Goal: Information Seeking & Learning: Find specific page/section

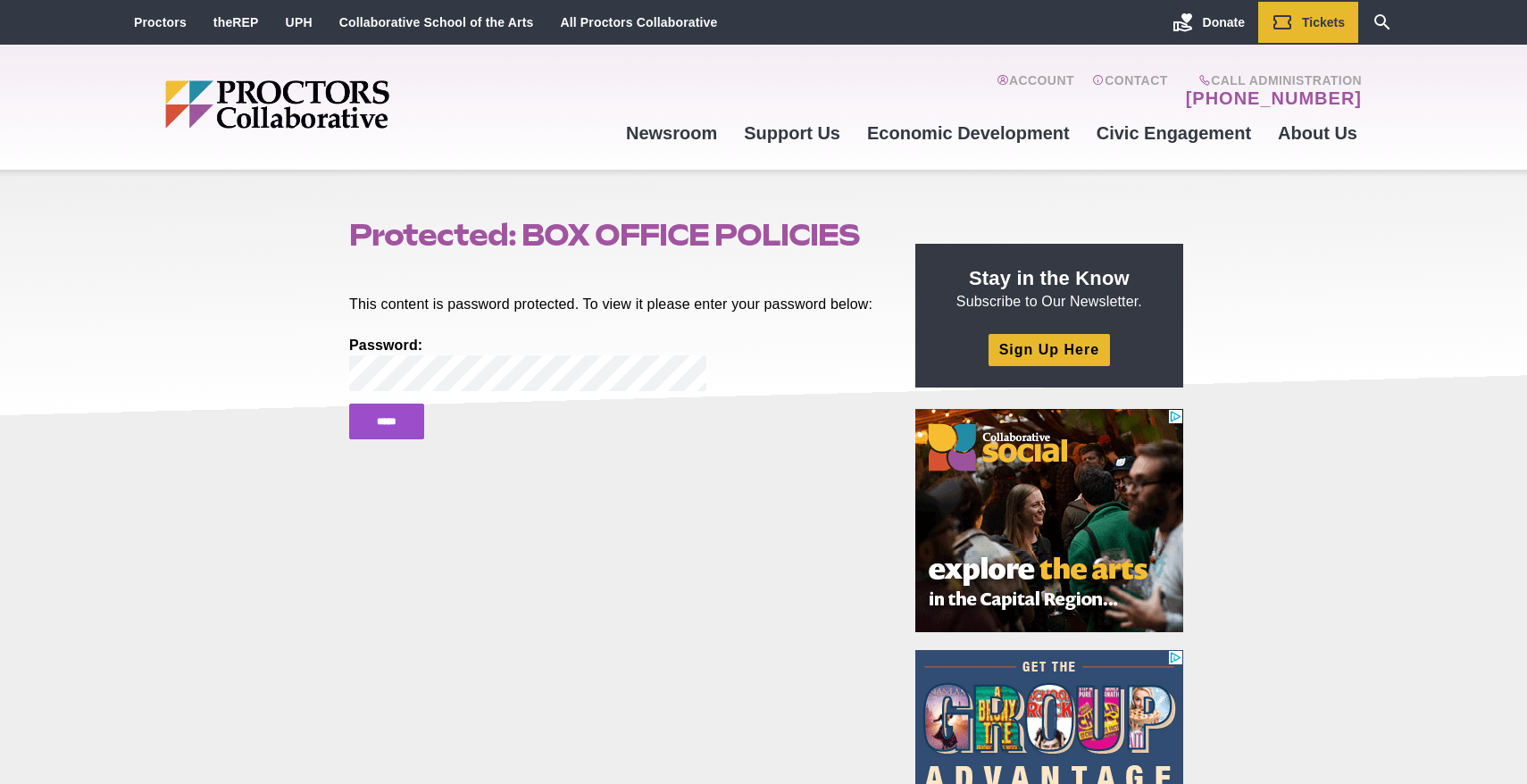
click at [349, 404] on input "*****" at bounding box center [387, 422] width 75 height 36
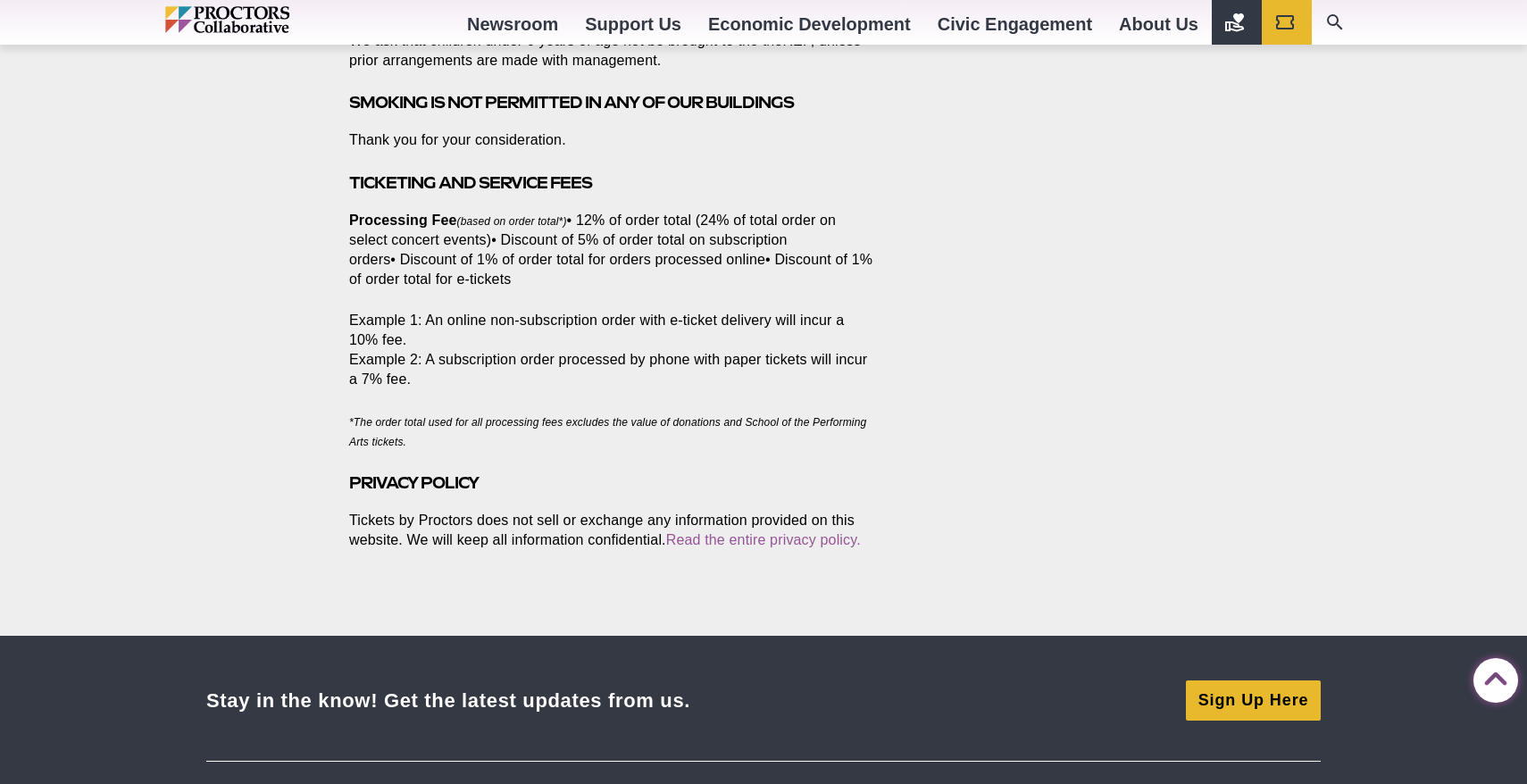
scroll to position [2590, 0]
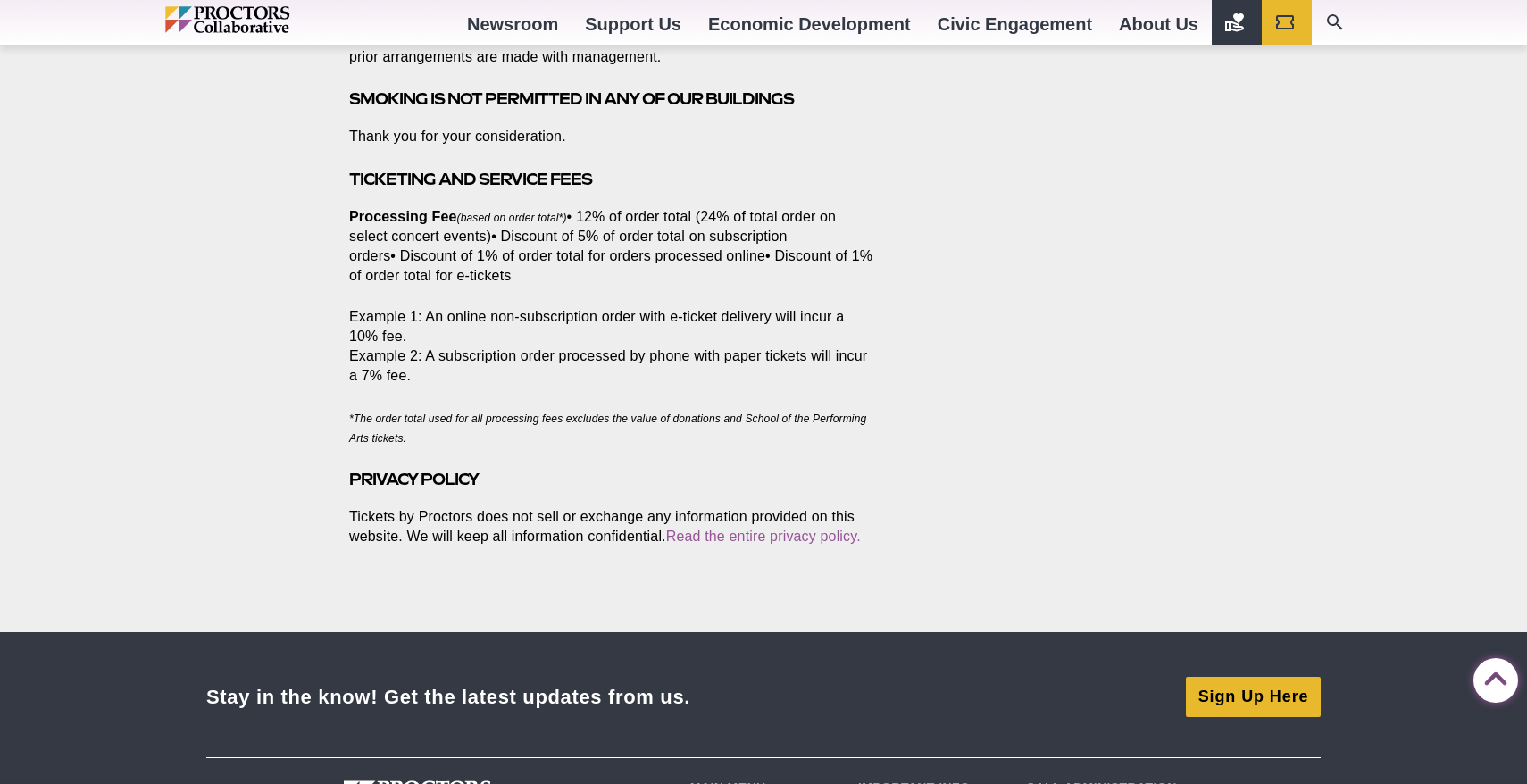
drag, startPoint x: 348, startPoint y: 200, endPoint x: 954, endPoint y: 494, distance: 673.6
copy article "Protected: BOX OFFICE POLICIES Posted 2025-08-14 by sking Proctors Proctors 432…"
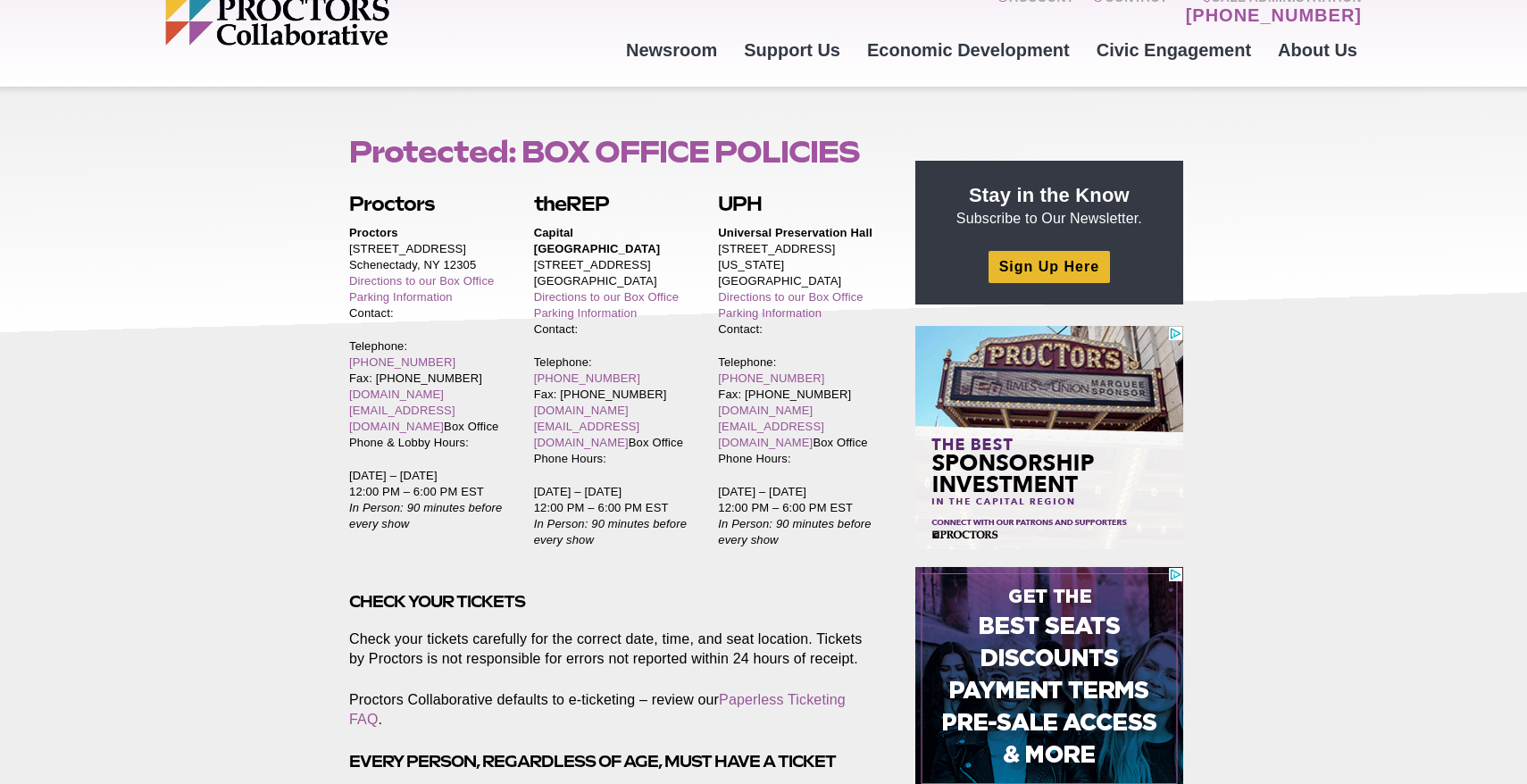
scroll to position [76, 0]
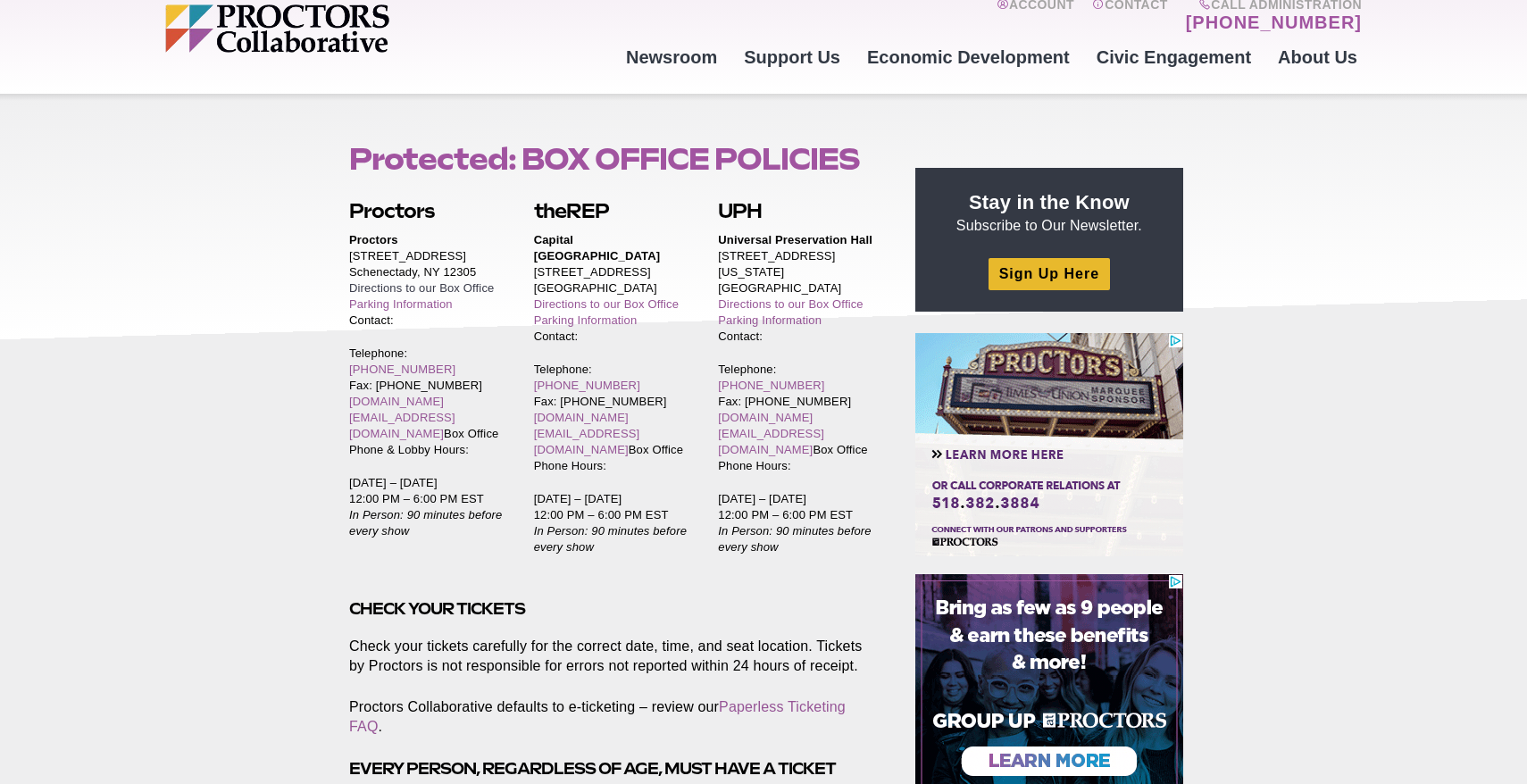
click at [395, 288] on link "Directions to our Box Office" at bounding box center [422, 288] width 144 height 13
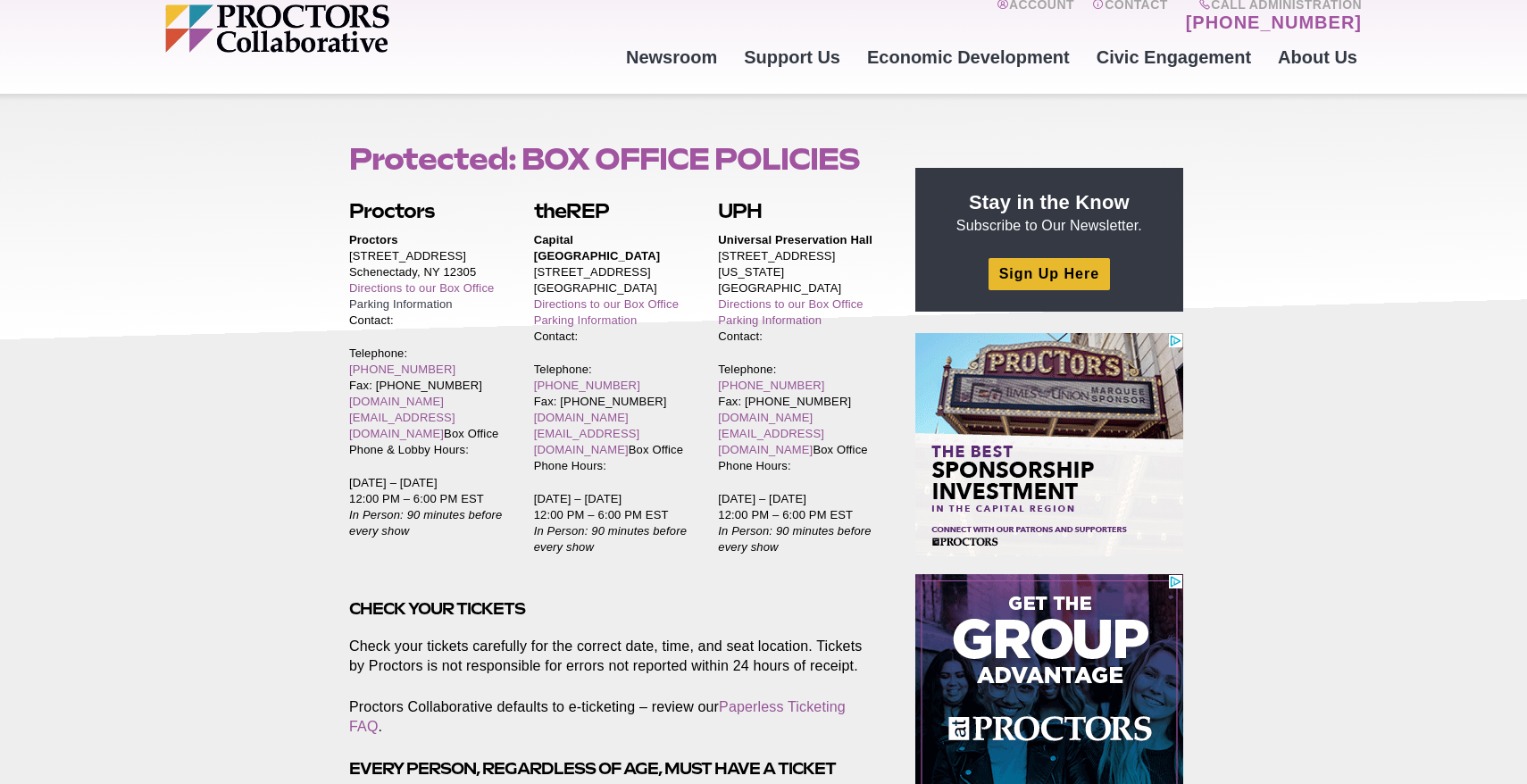
click at [438, 303] on link "Parking Information" at bounding box center [401, 303] width 104 height 13
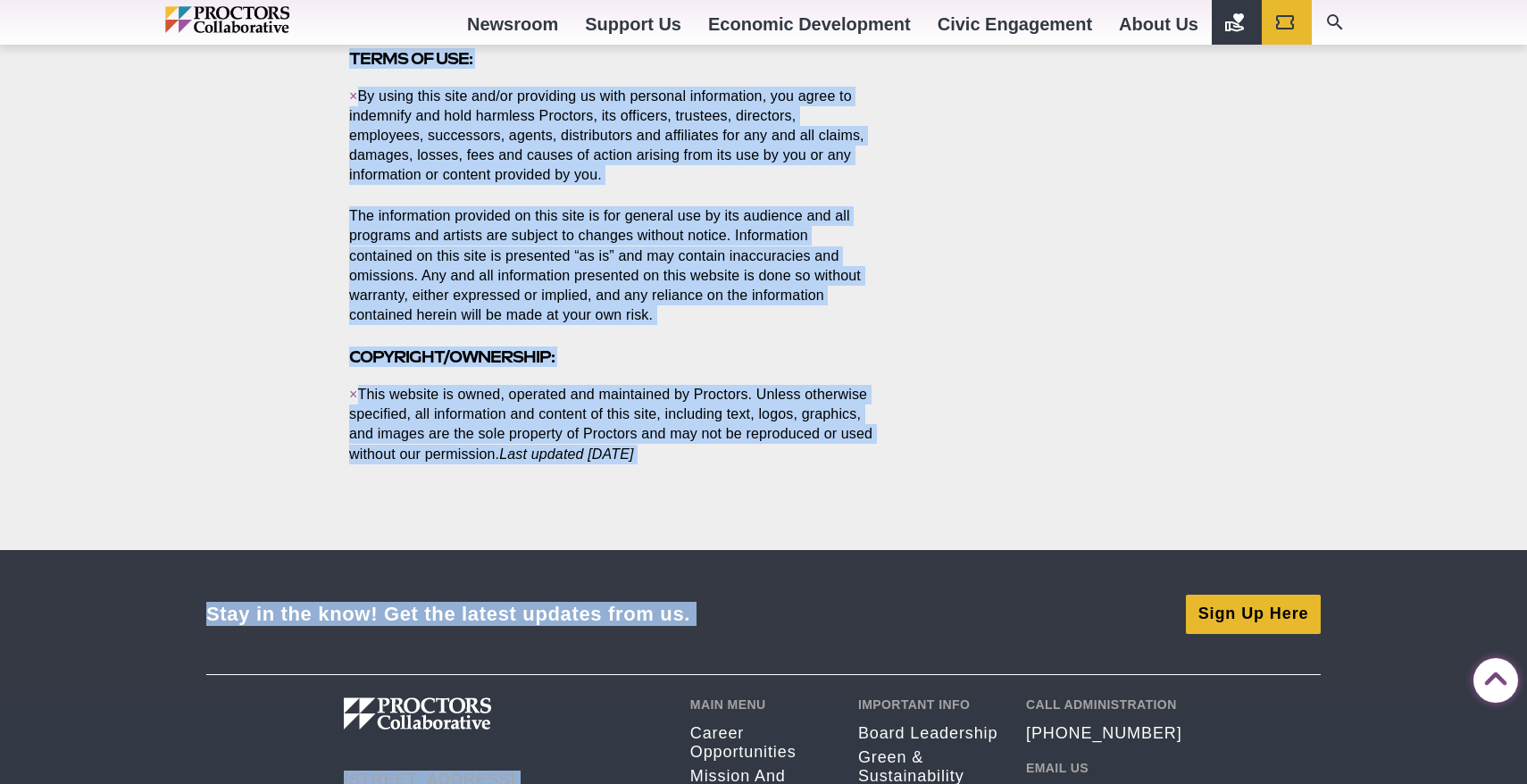
scroll to position [4275, 0]
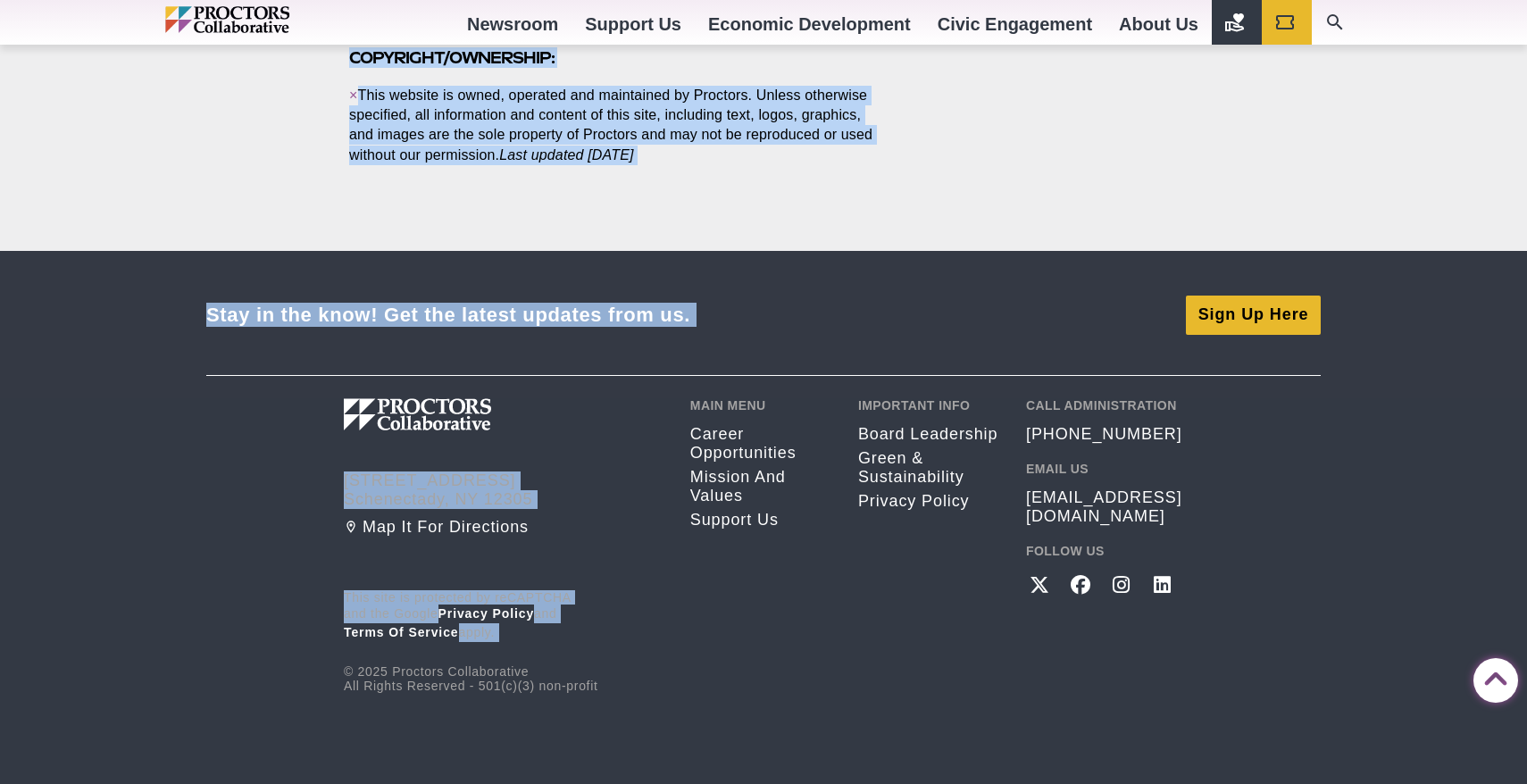
drag, startPoint x: 350, startPoint y: 230, endPoint x: 700, endPoint y: 142, distance: 360.9
copy article "Loremipsu: DOLO SITAME Consec 3536-38-23 ad elits Doeiusm tem Incididu Utlabo E…"
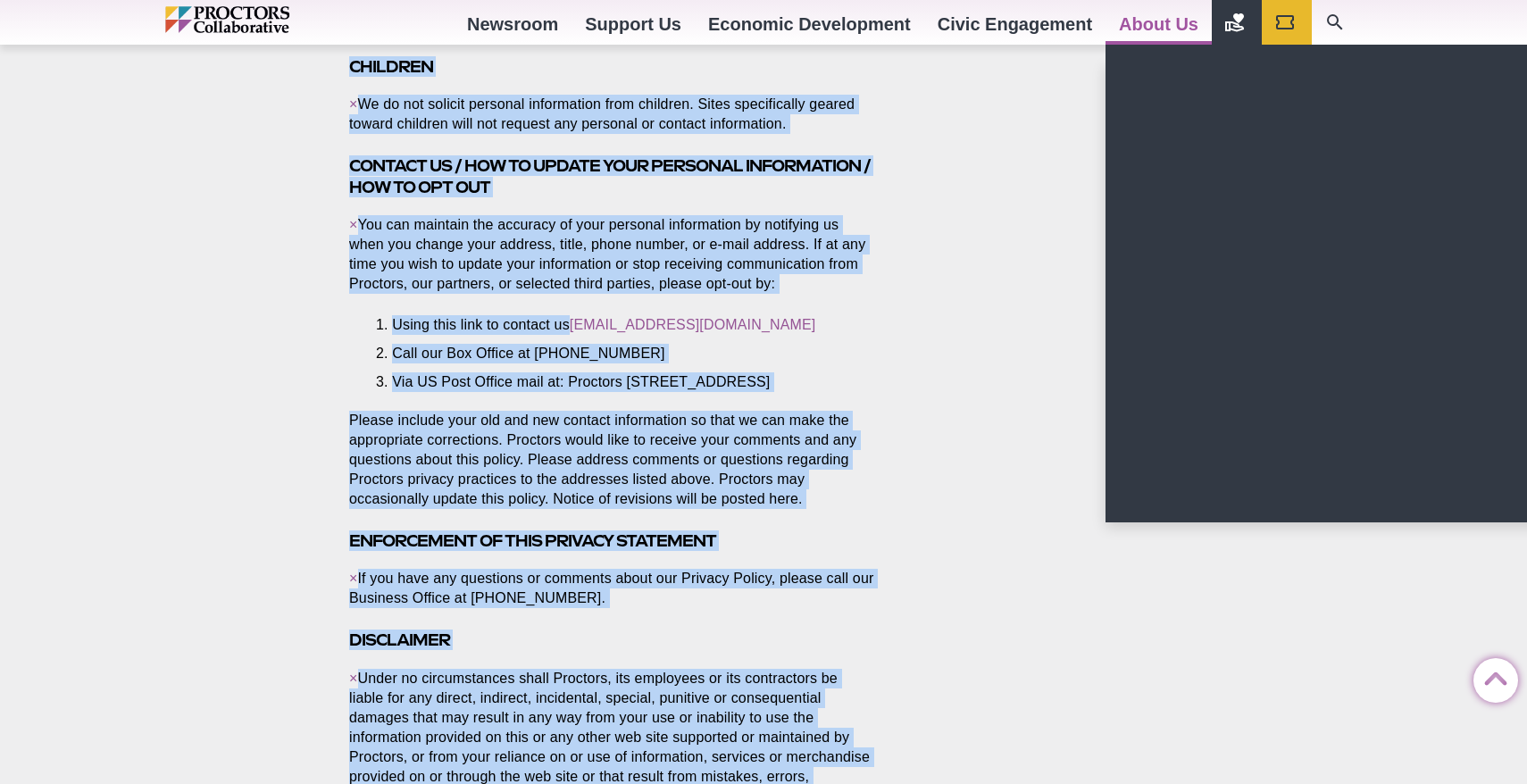
scroll to position [2907, 0]
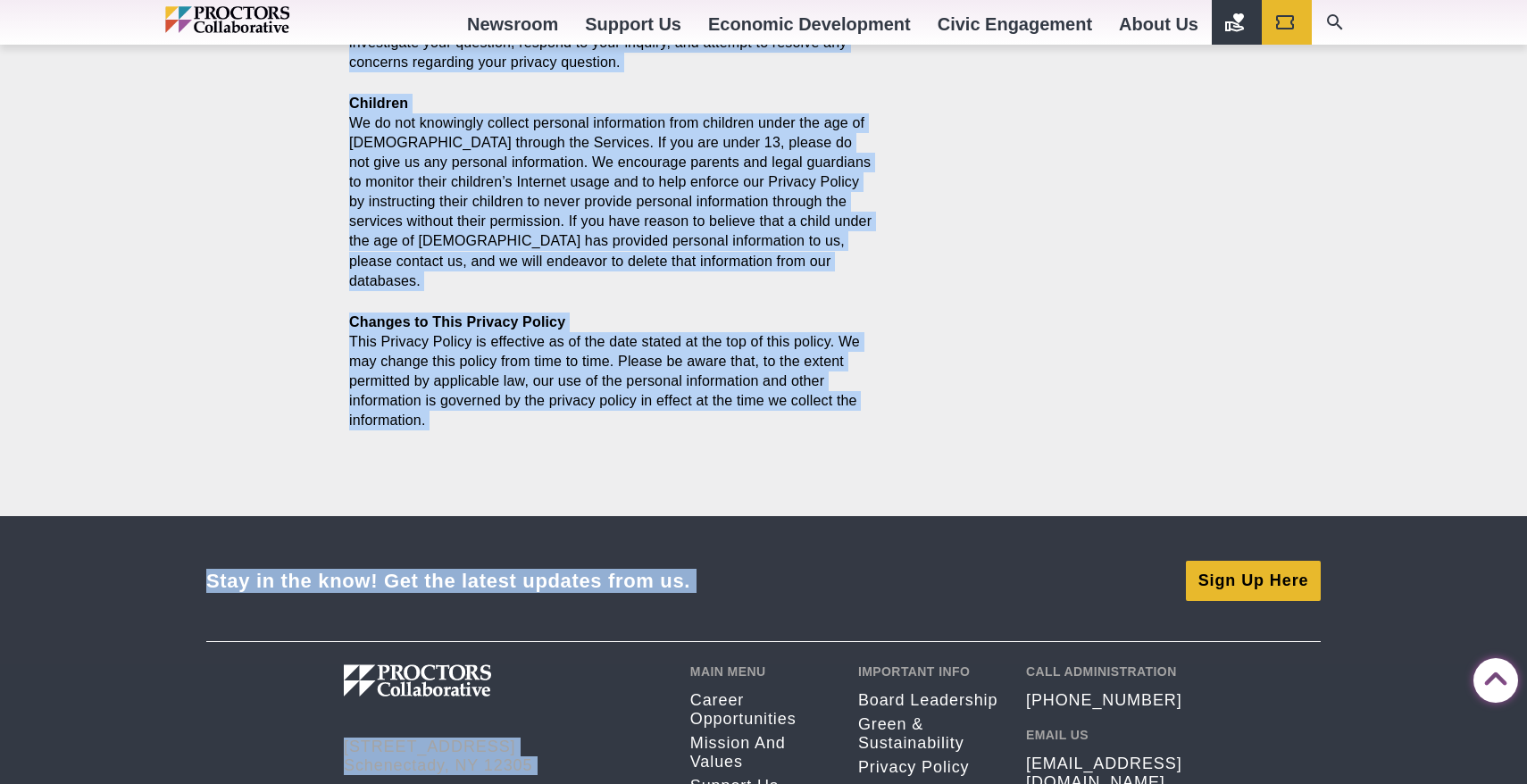
scroll to position [3689, 0]
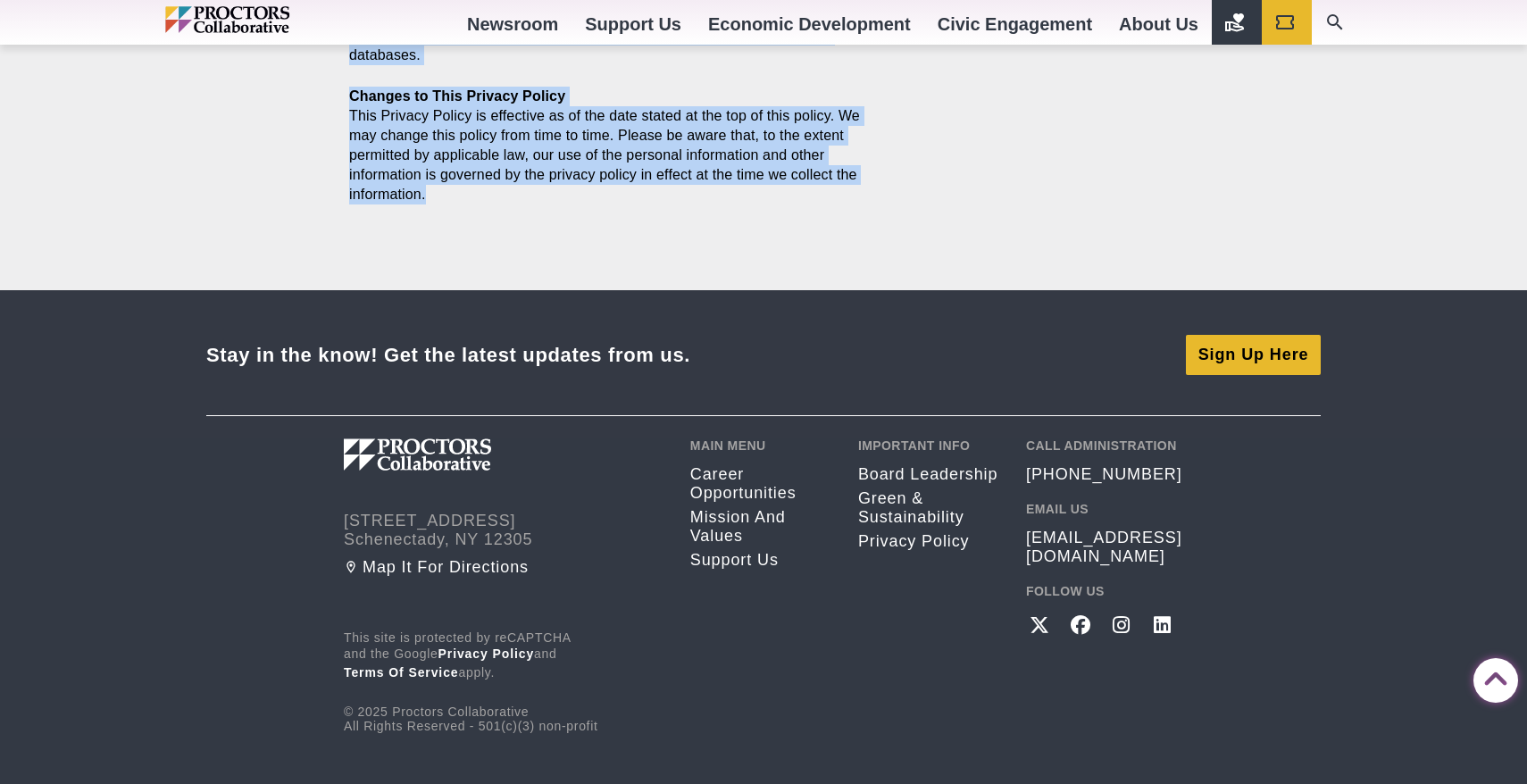
drag, startPoint x: 451, startPoint y: 263, endPoint x: 645, endPoint y: 132, distance: 234.1
copy article "Privacy policy Posted 2022-02-17 by Jim Murphy Feb. 20, 2022 This policy descri…"
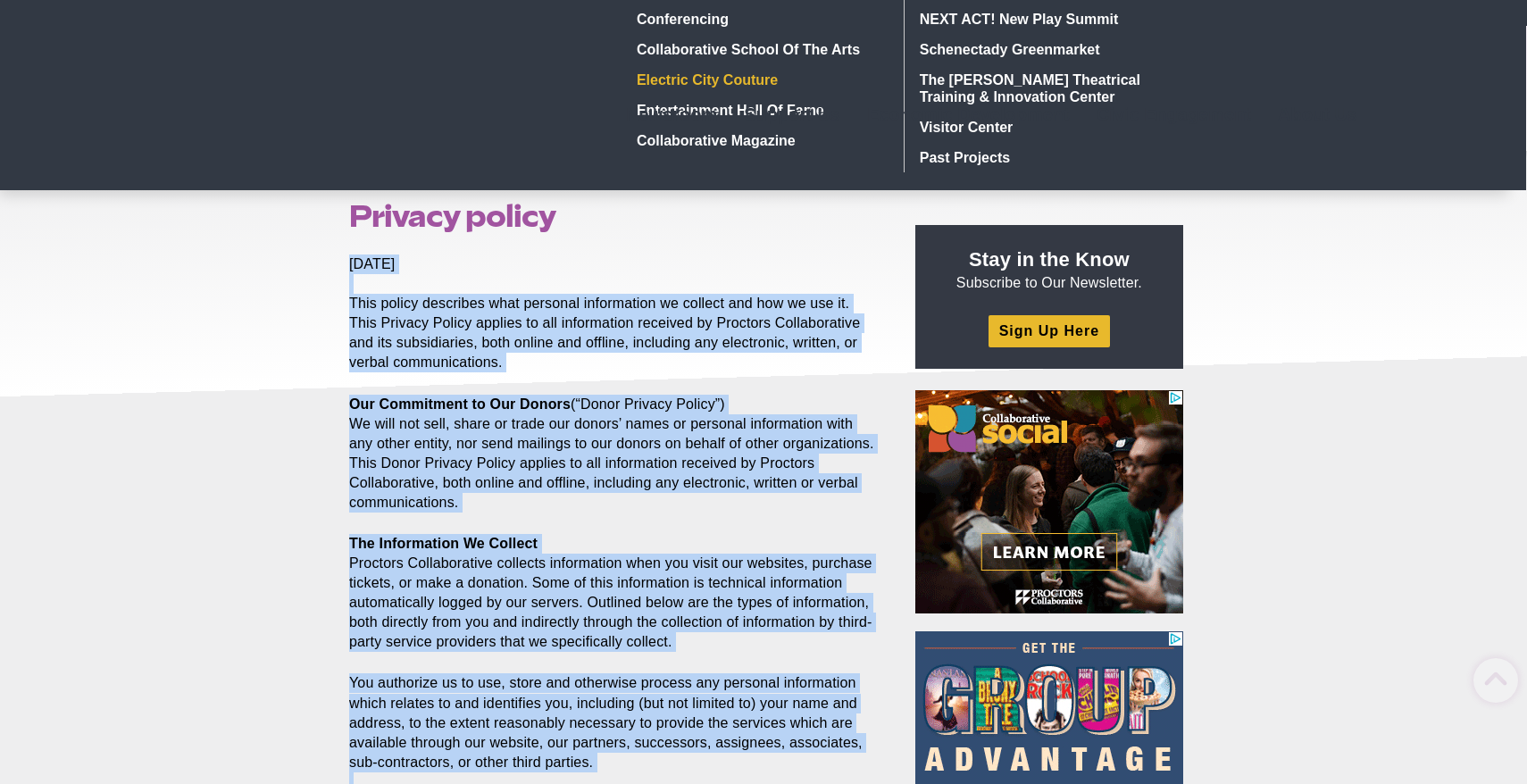
scroll to position [0, 0]
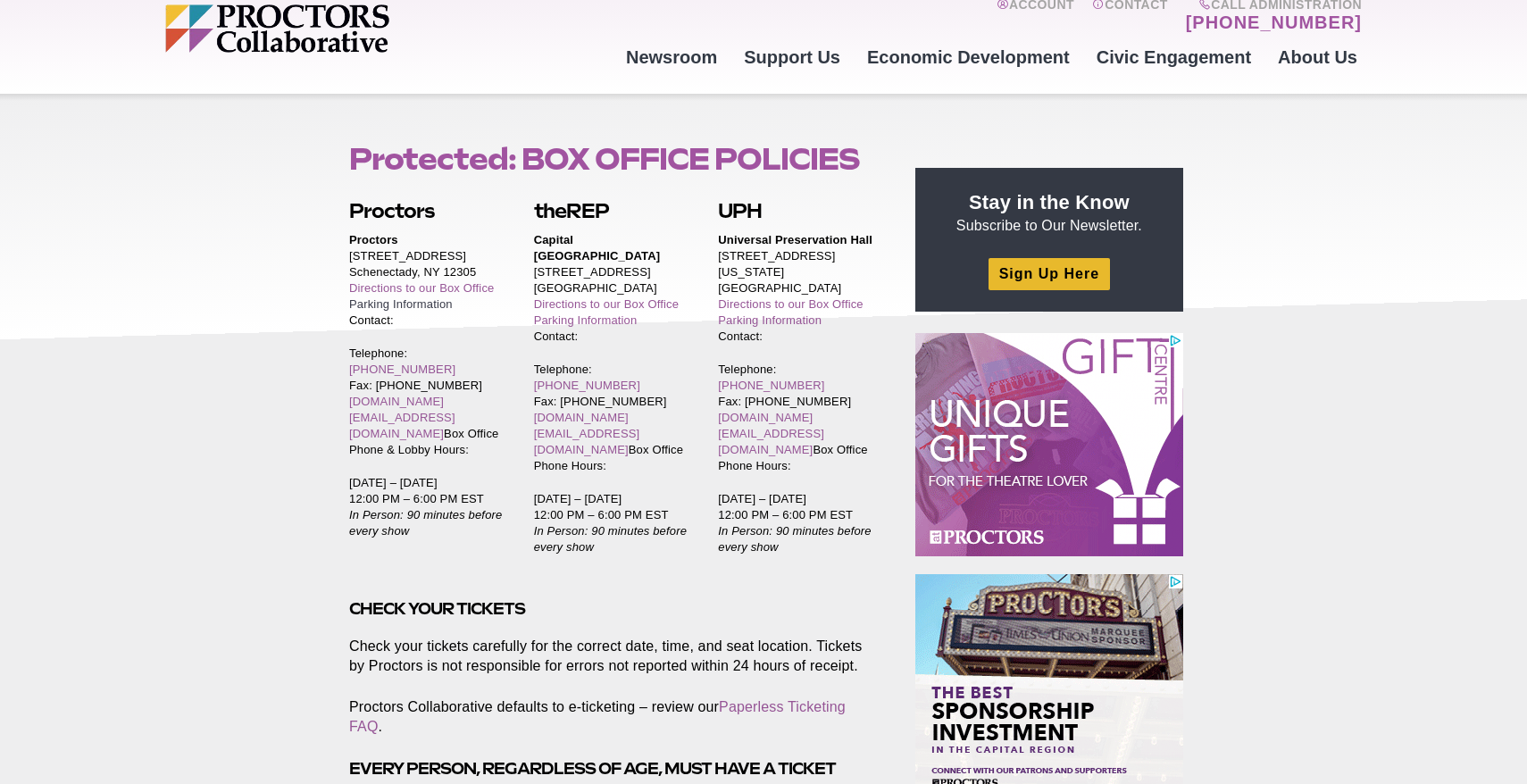
click at [382, 304] on link "Parking Information" at bounding box center [401, 303] width 104 height 13
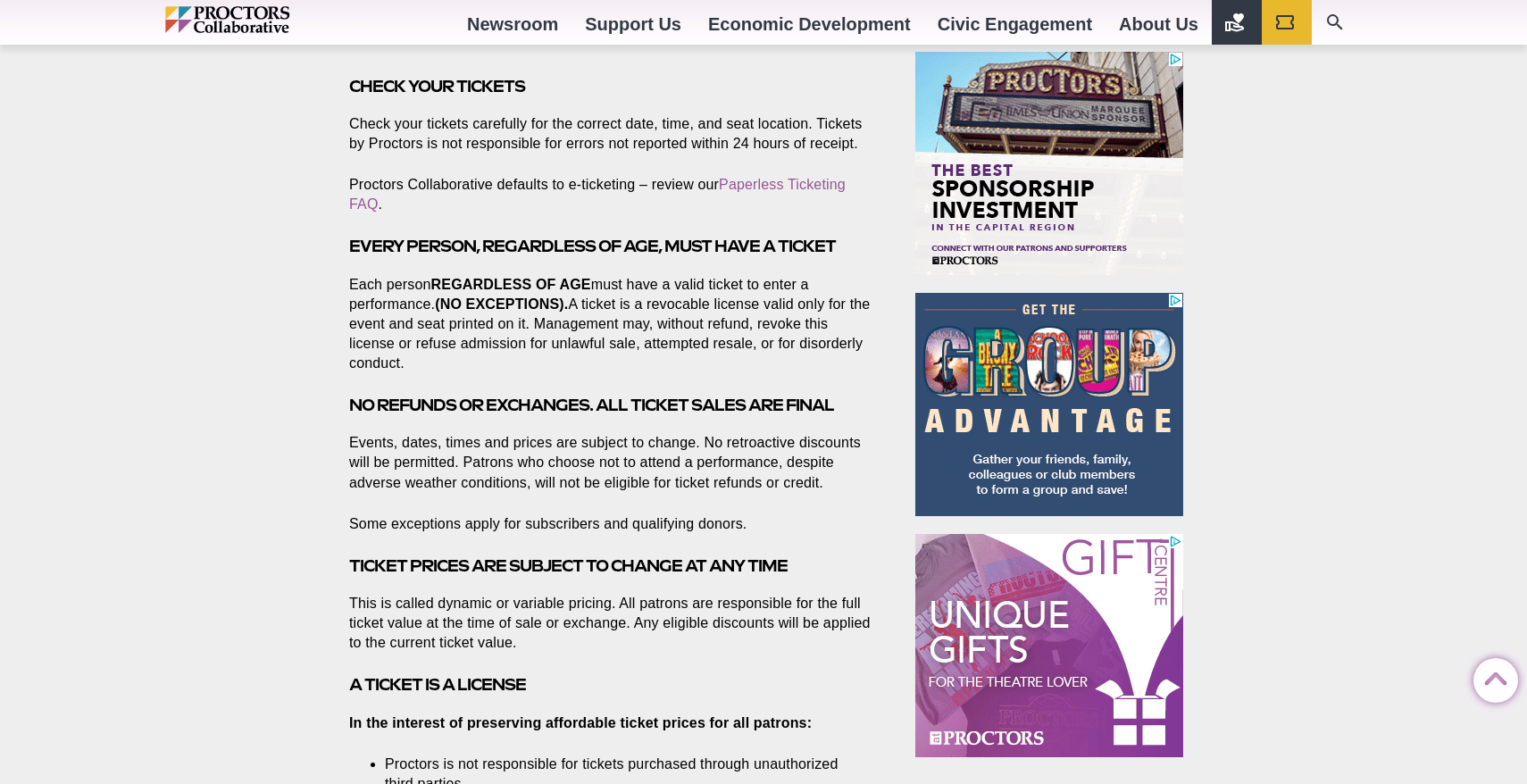
scroll to position [599, 0]
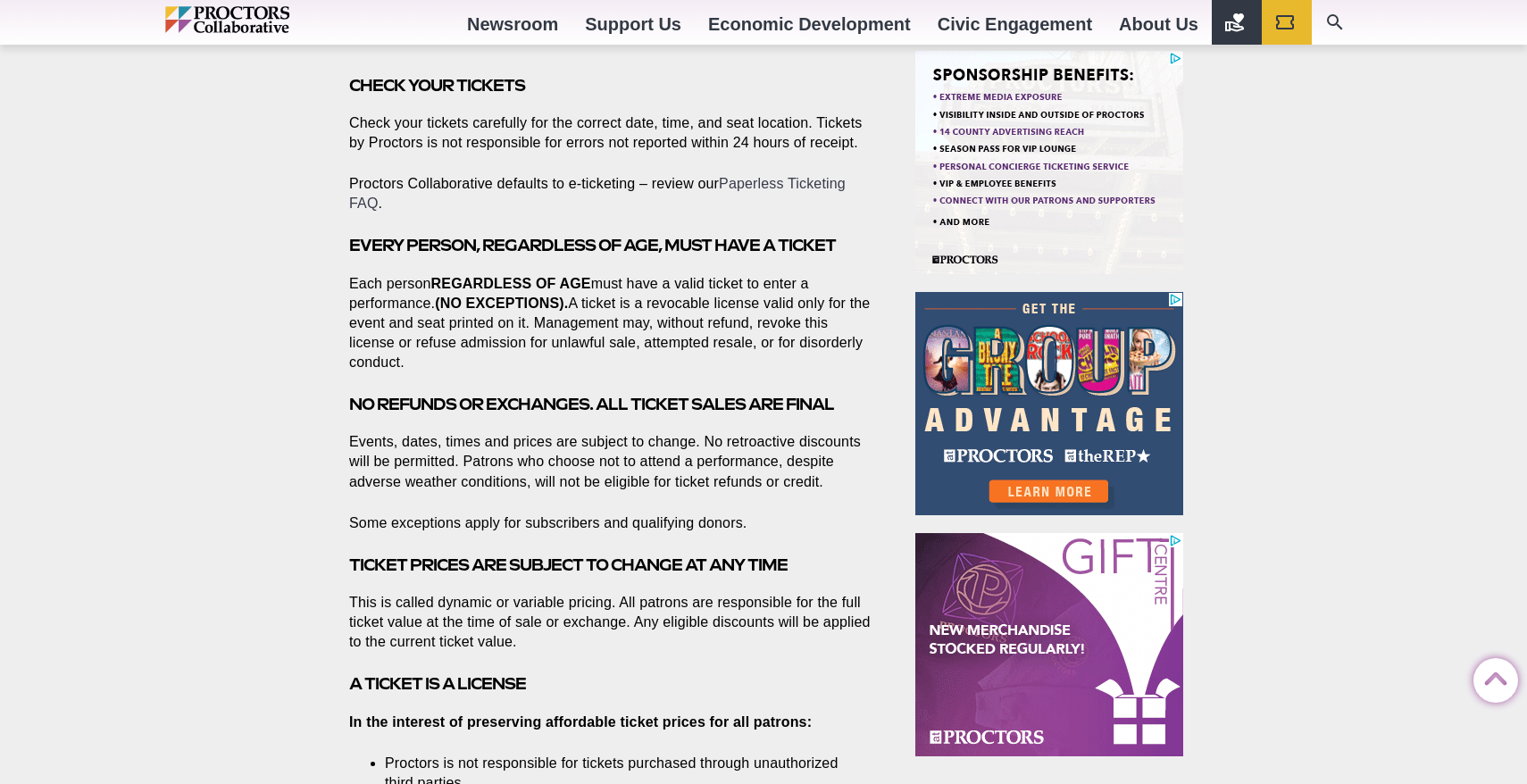
click at [781, 176] on link "Paperless Ticketing FAQ" at bounding box center [598, 193] width 497 height 35
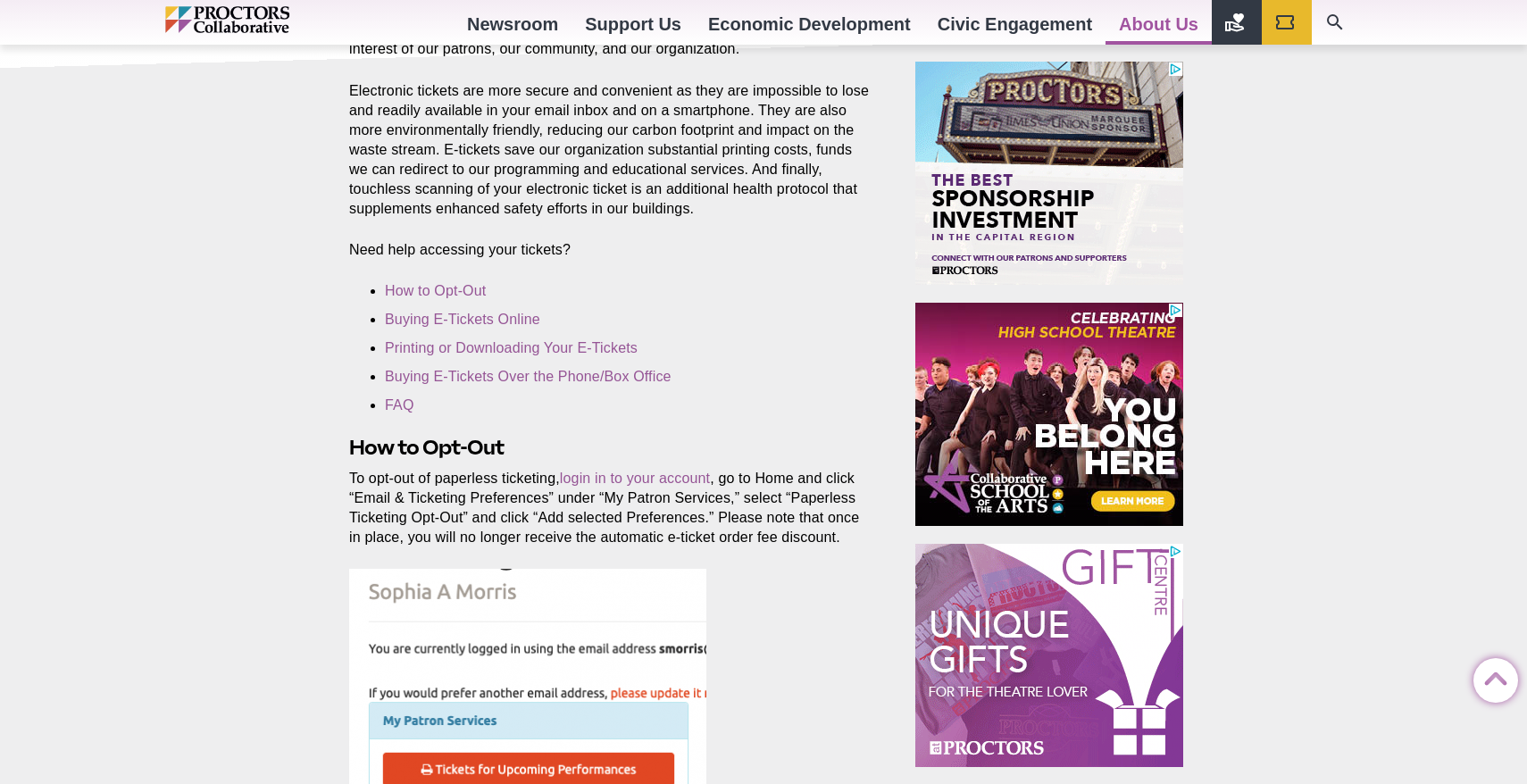
scroll to position [342, 0]
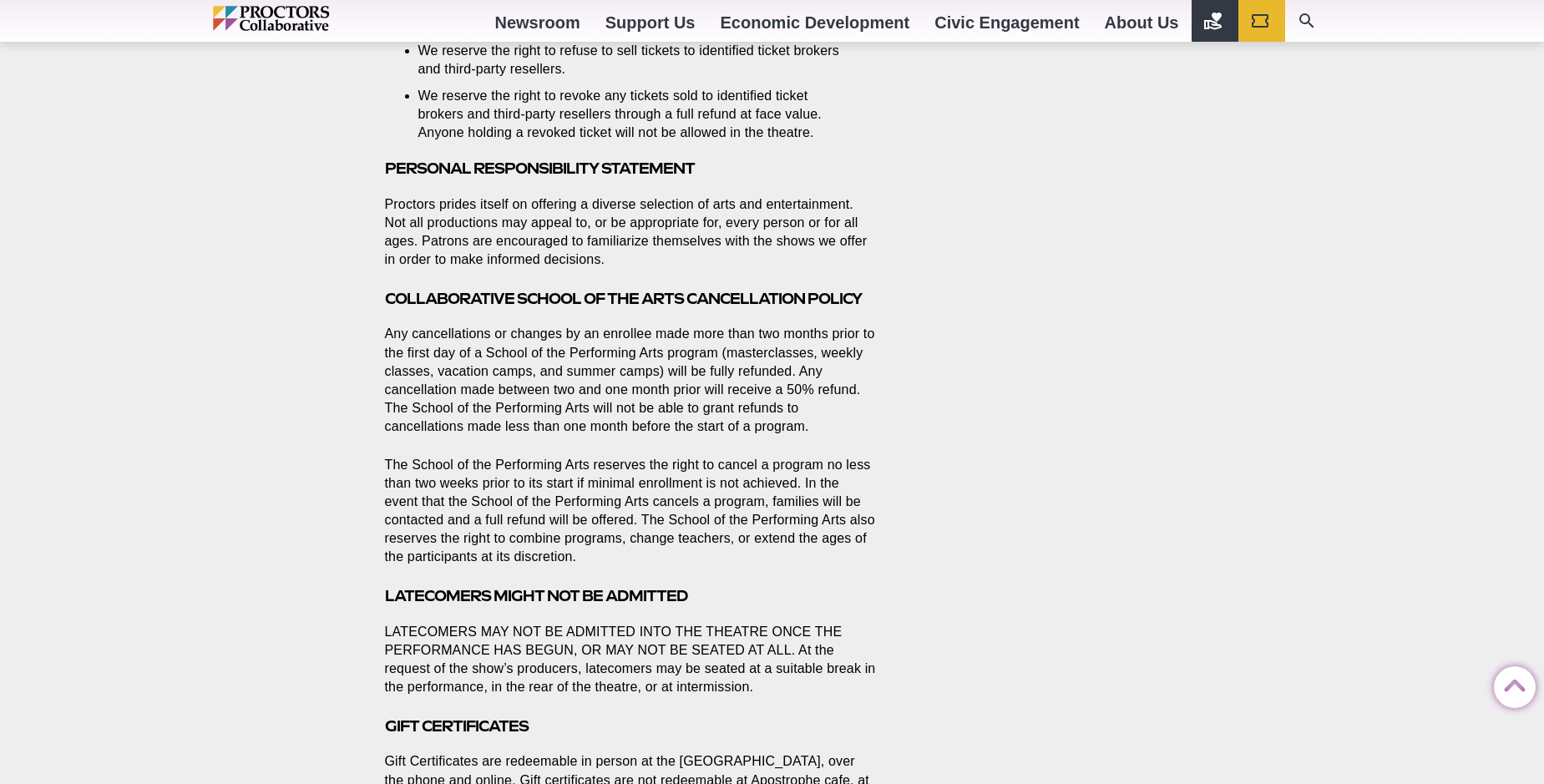
scroll to position [1315, 0]
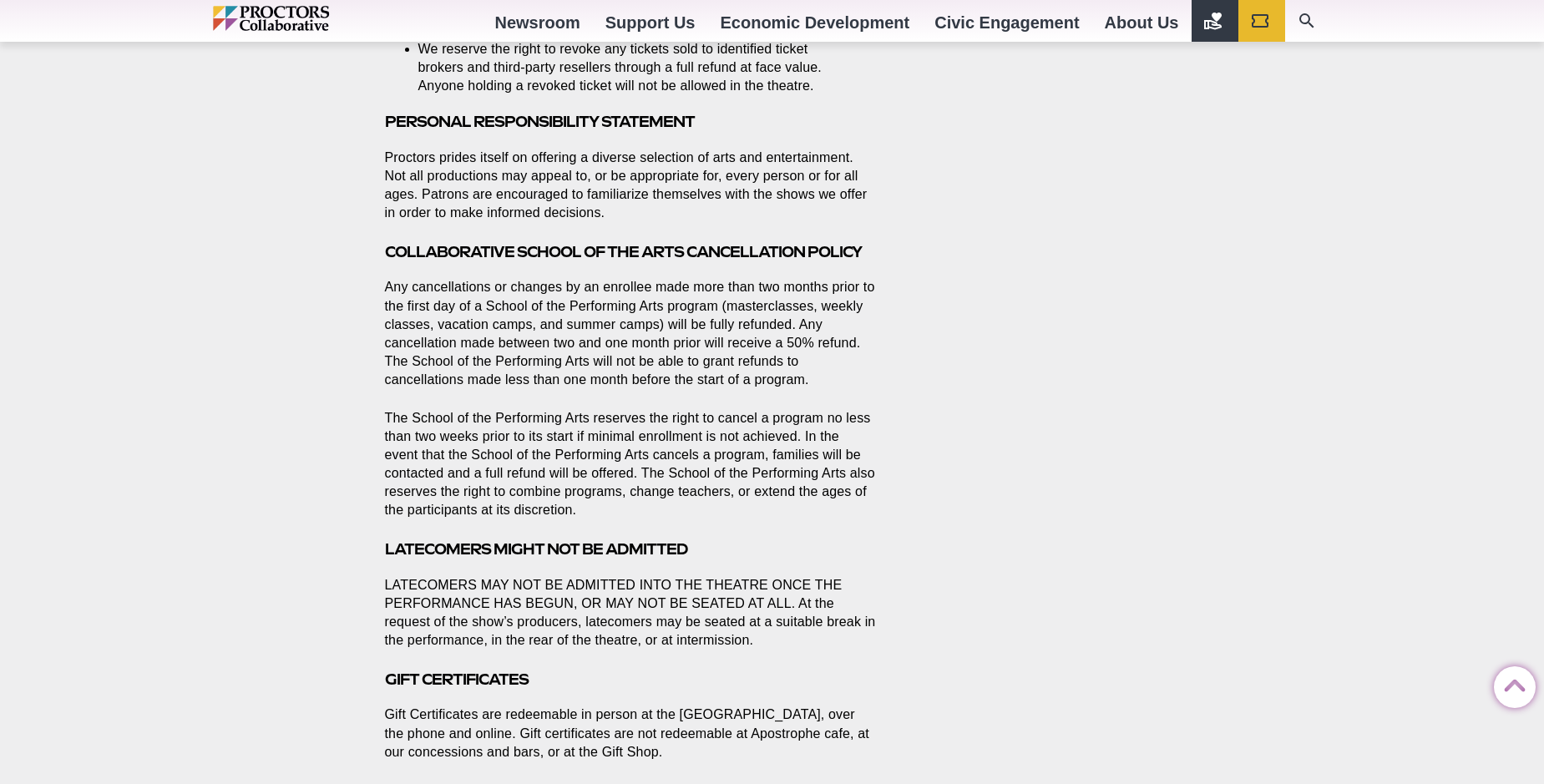
click at [402, 278] on p "Any cancellations or changes by an enrollee made more than two months prior to …" at bounding box center [630, 333] width 491 height 110
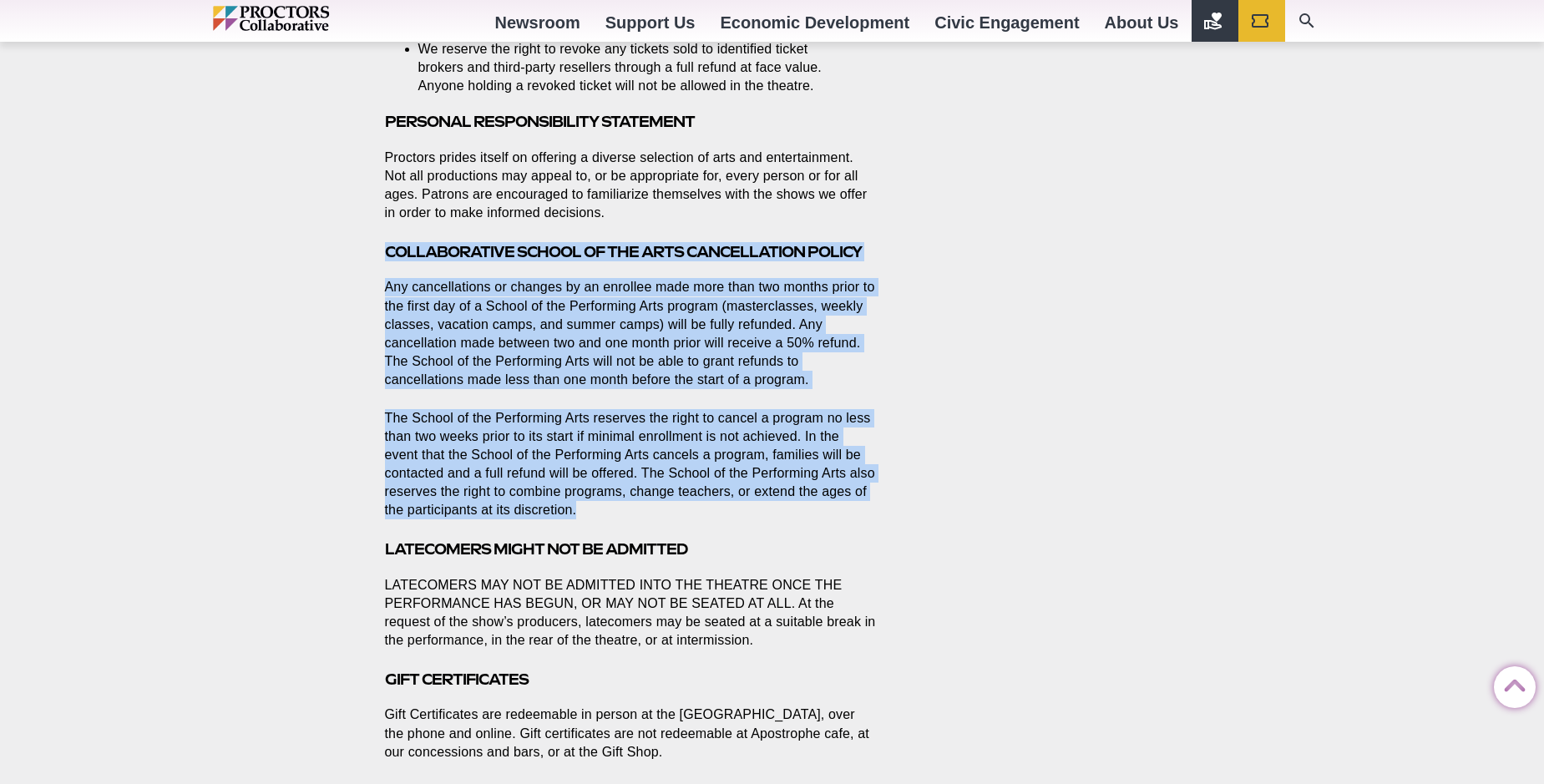
drag, startPoint x: 386, startPoint y: 206, endPoint x: 684, endPoint y: 419, distance: 366.3
click at [790, 460] on section "Proctors Proctors [STREET_ADDRESS] Directions to our Box Office Parking Informa…" at bounding box center [634, 290] width 524 height 2698
copy section "COLLABORATIVE SCHOOL OF THE ARTS CANCELLATION POLICY Any cancellations or chang…"
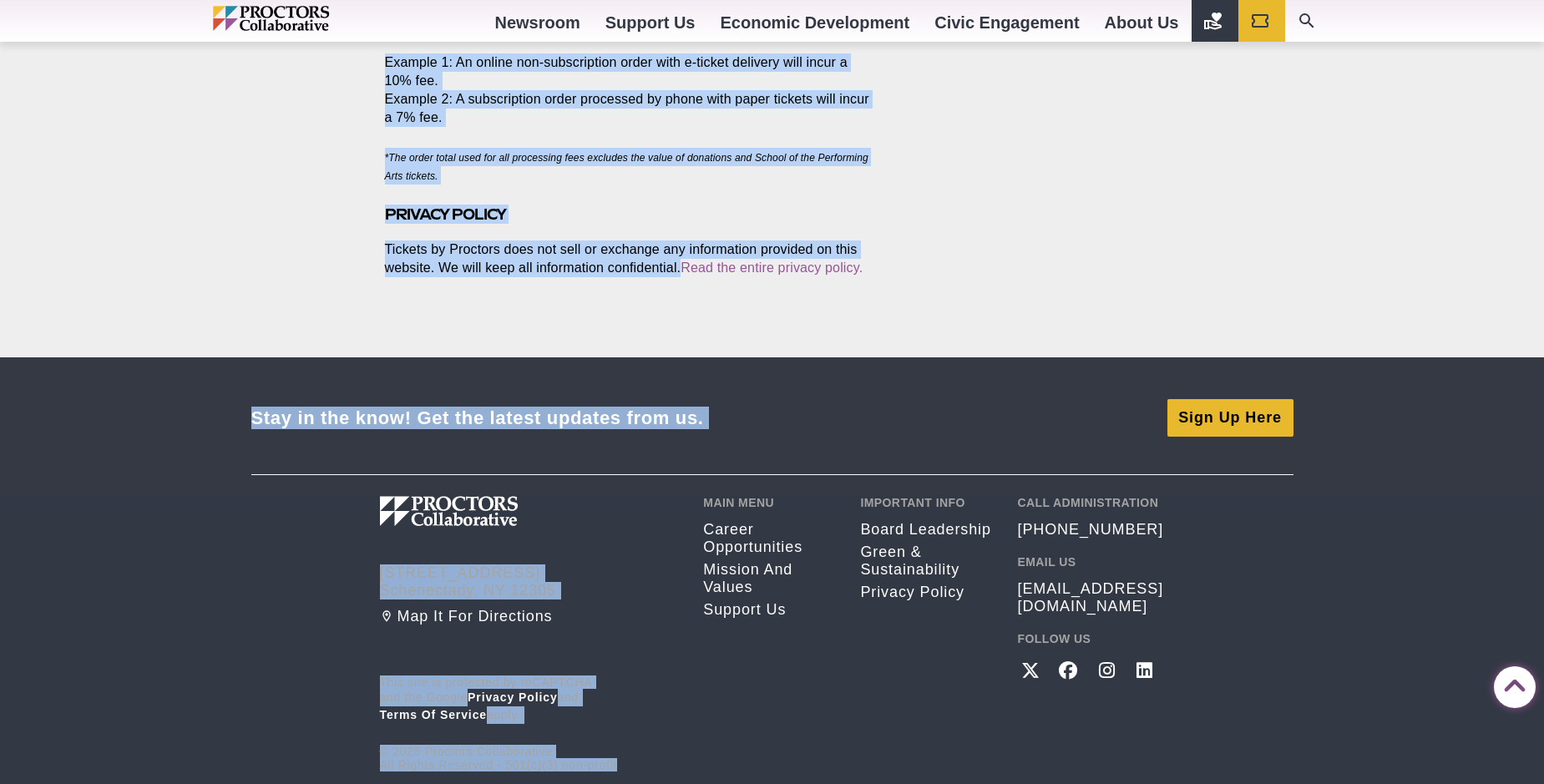
scroll to position [2702, 0]
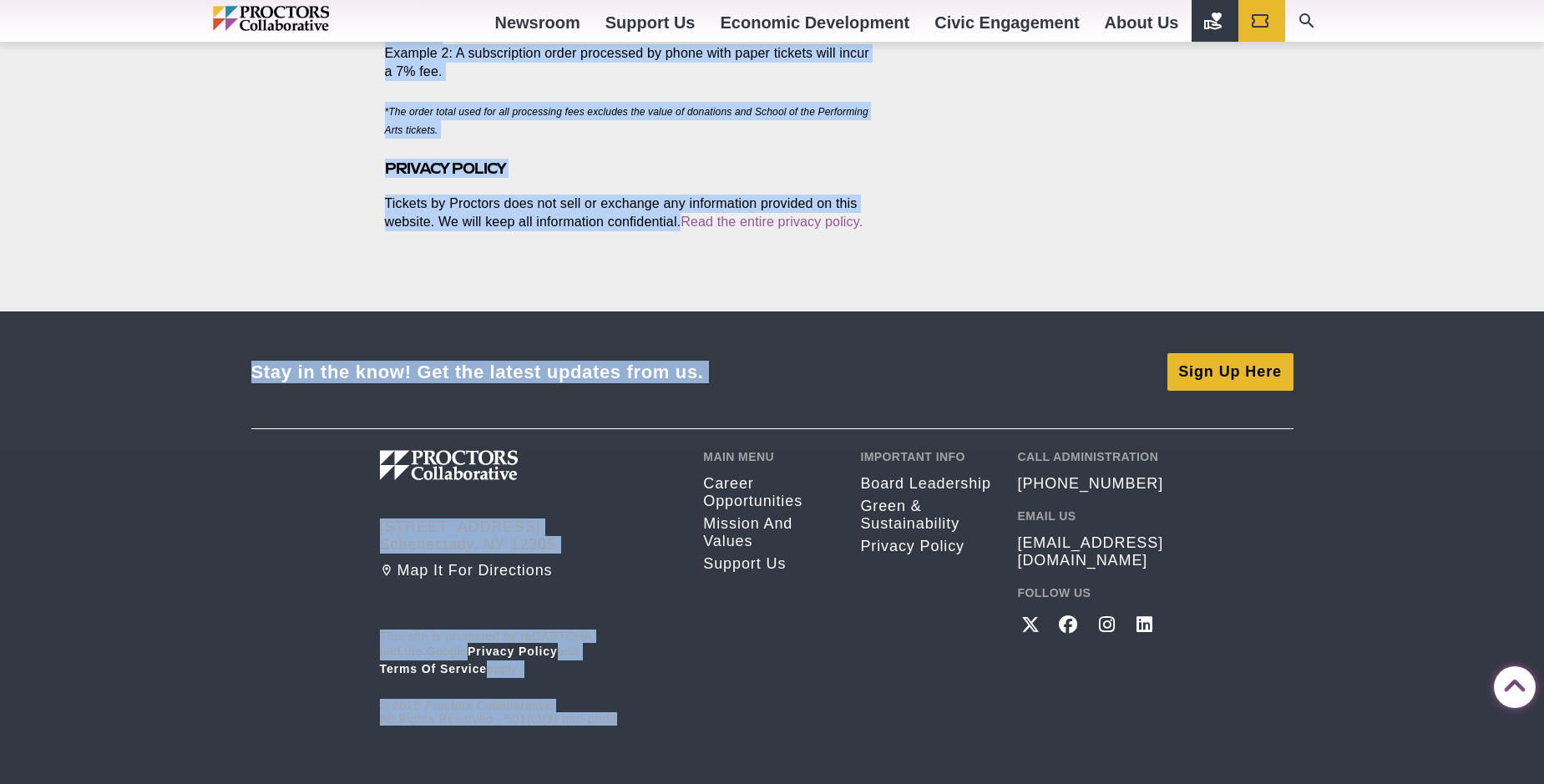
drag, startPoint x: 383, startPoint y: 222, endPoint x: 861, endPoint y: 194, distance: 478.8
copy article "Loremipsu: DOL SITAME CONSECTE Adipis 2700-71-26 el seddo Eiusmodt Incididu 247…"
click at [885, 538] on link "Privacy policy" at bounding box center [926, 547] width 132 height 18
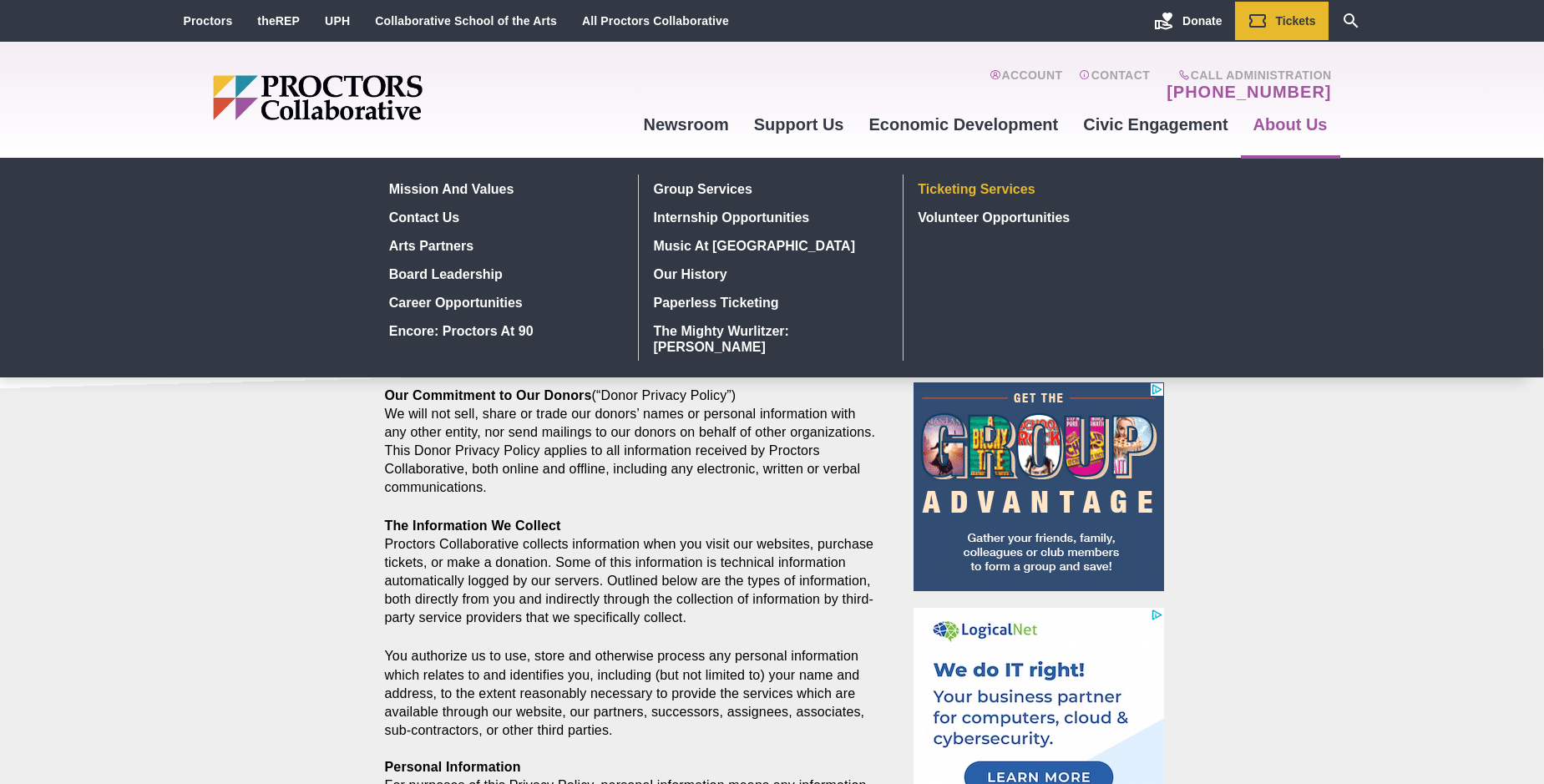
click at [941, 188] on link "Ticketing Services" at bounding box center [1034, 188] width 244 height 28
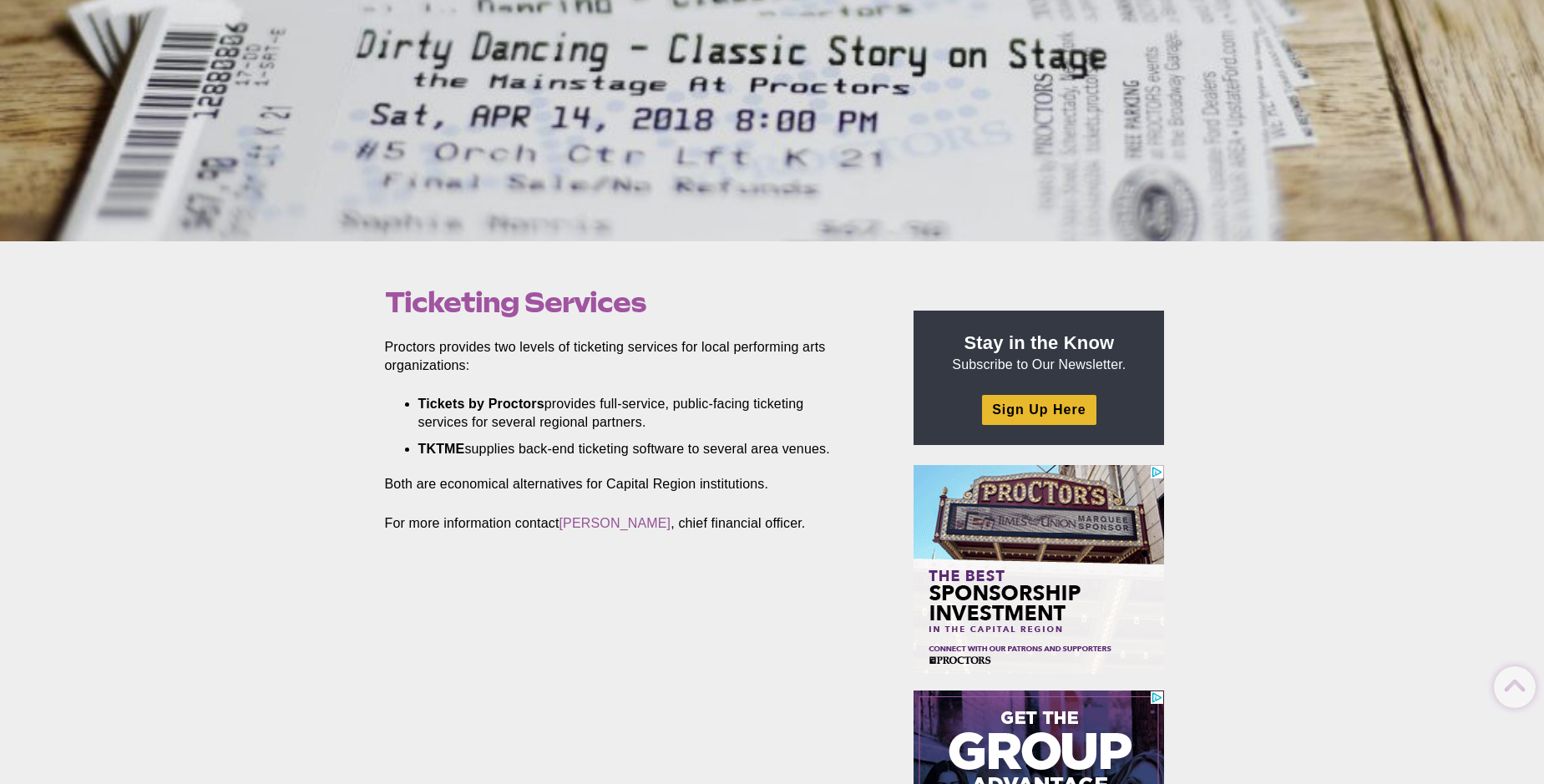
scroll to position [298, 0]
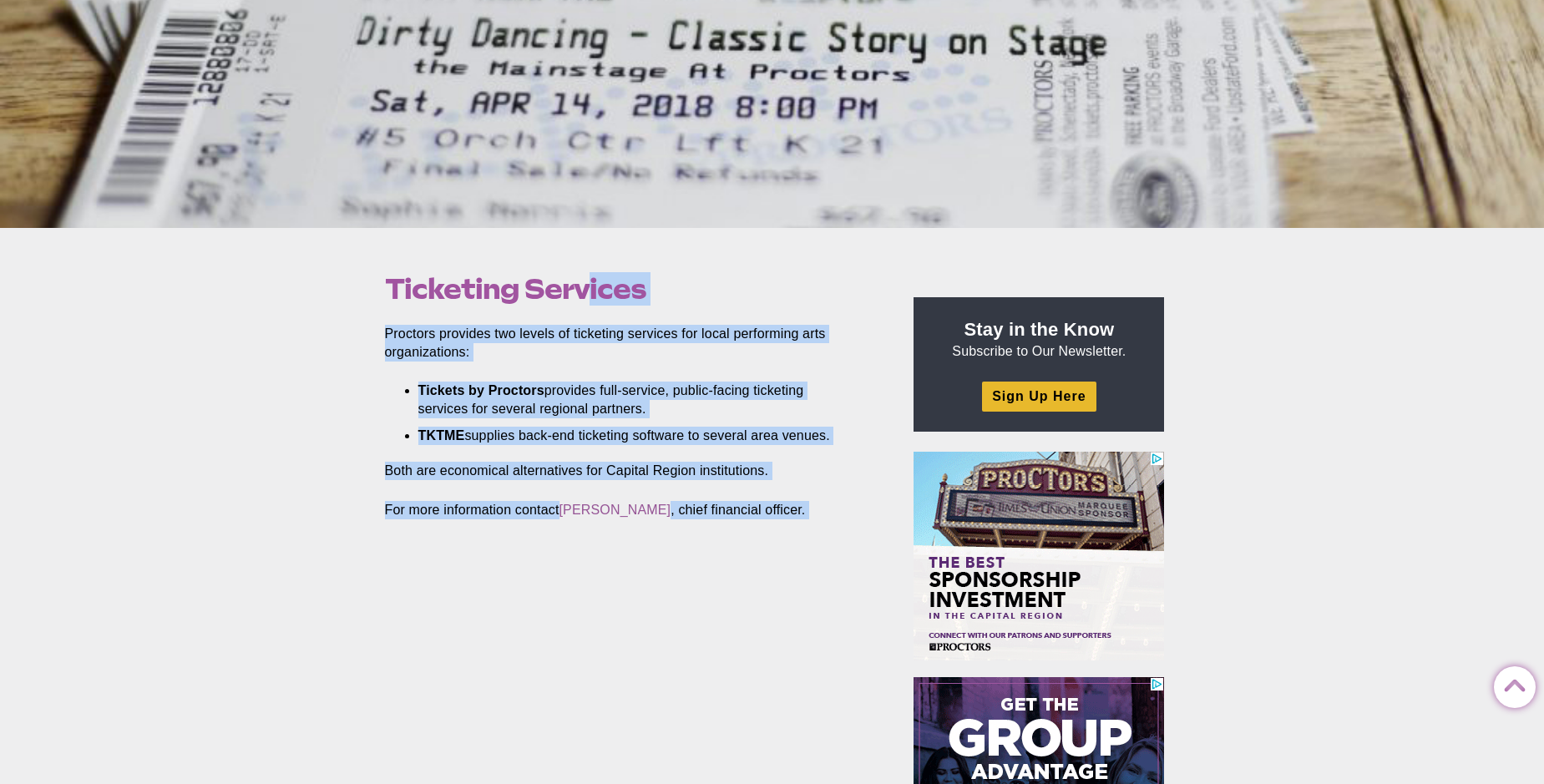
drag, startPoint x: 390, startPoint y: 291, endPoint x: 704, endPoint y: 477, distance: 365.0
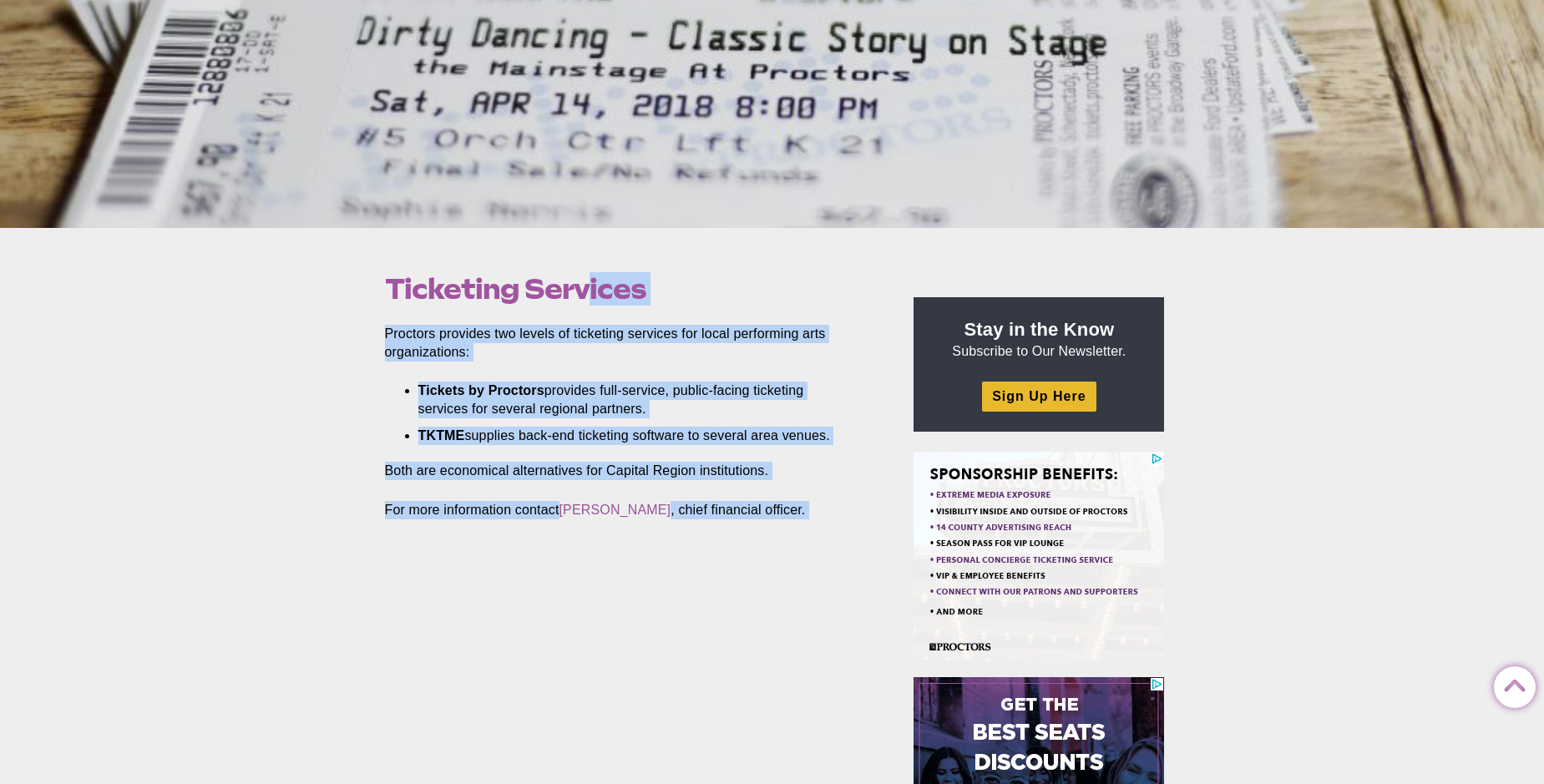
click at [818, 522] on article "Ticketing Services Posted [DATE] by Proctors Web Team Proctors provides two lev…" at bounding box center [634, 435] width 524 height 364
copy article "Ticketing Services Posted [DATE] by Proctors Web Team Proctors provides two lev…"
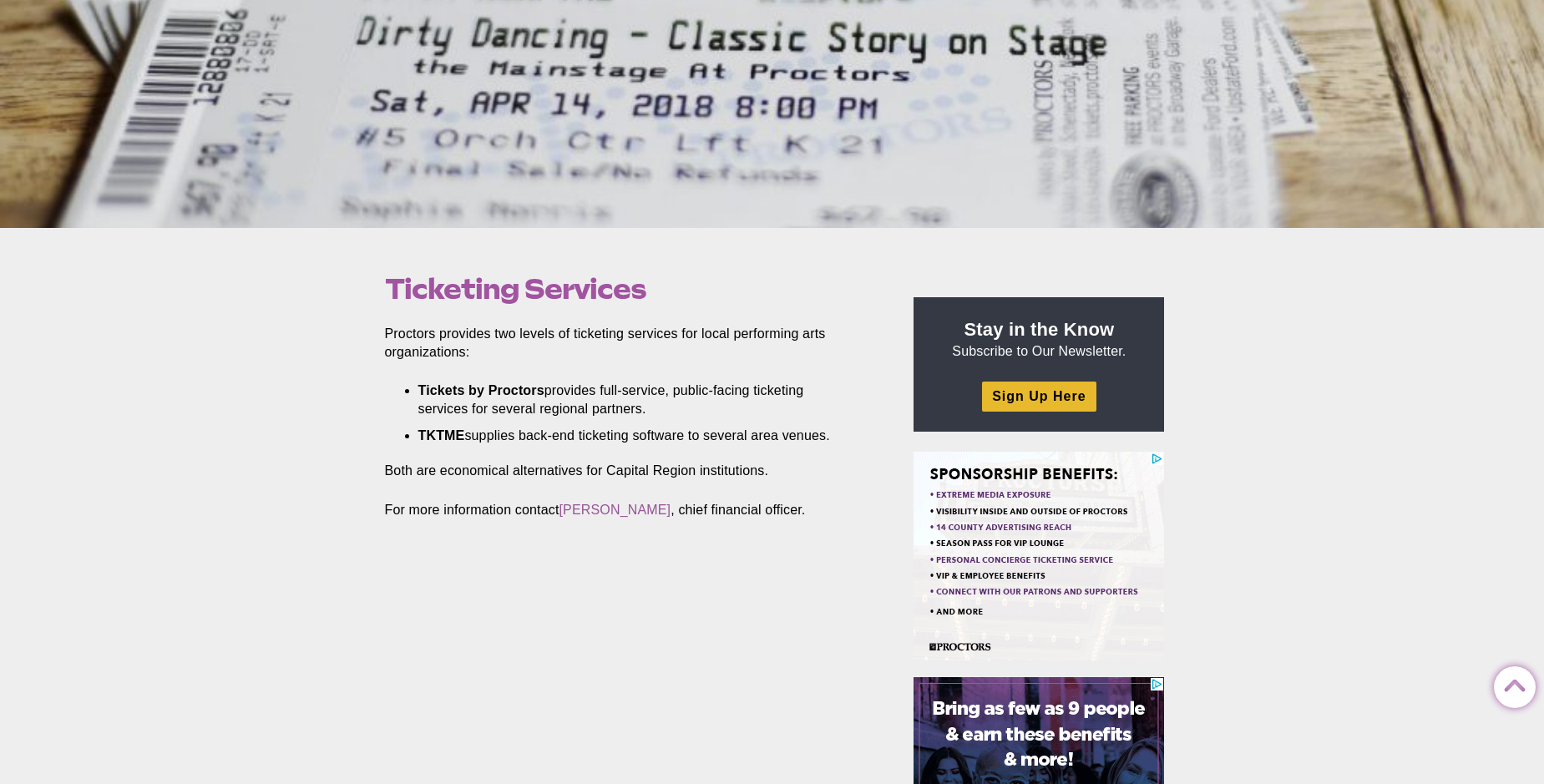
click at [312, 440] on div "Ticketing Services Posted 2017-02-08 by Proctors Web Team Proctors provides two…" at bounding box center [772, 790] width 1544 height 1126
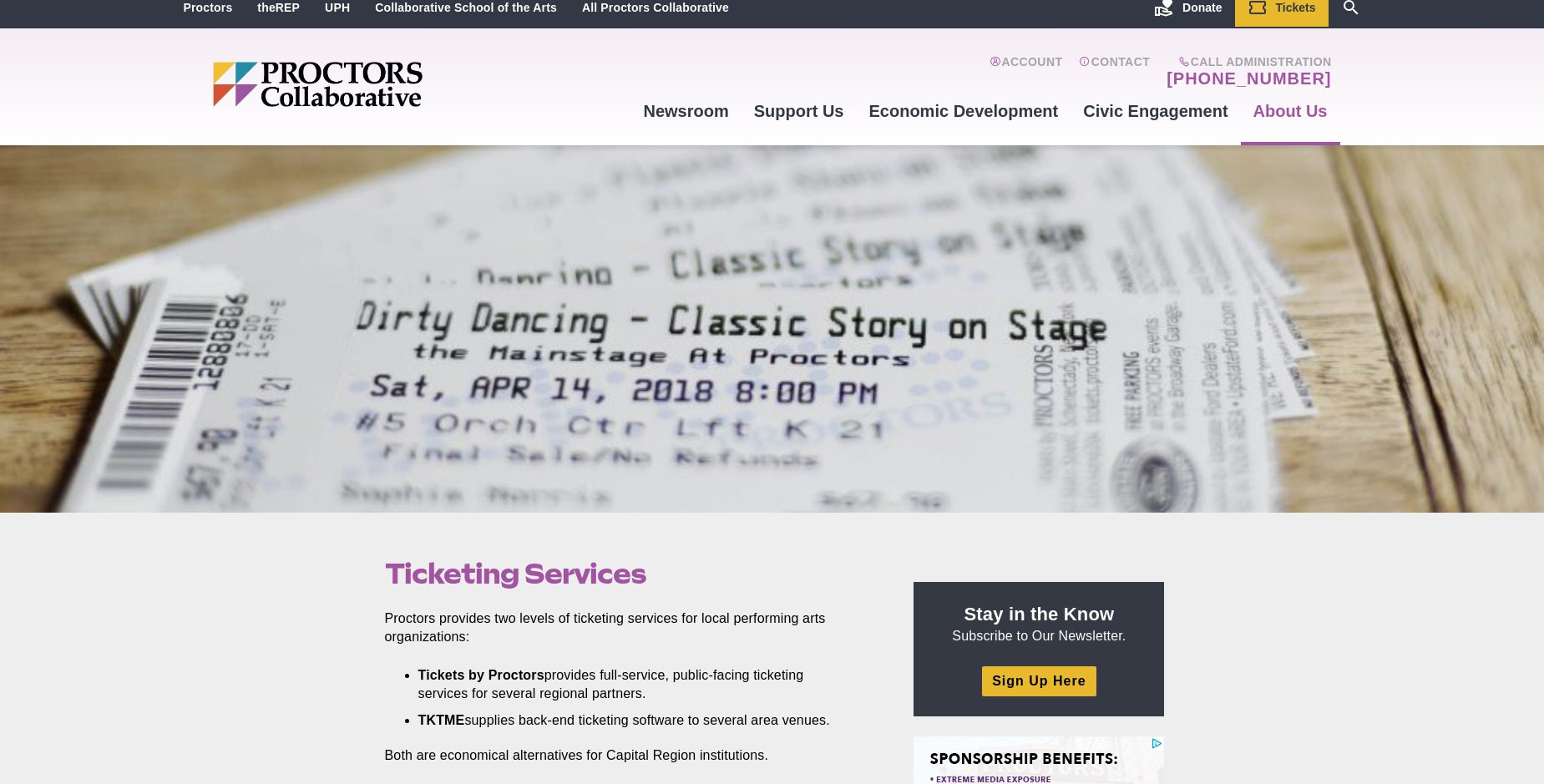
scroll to position [12, 0]
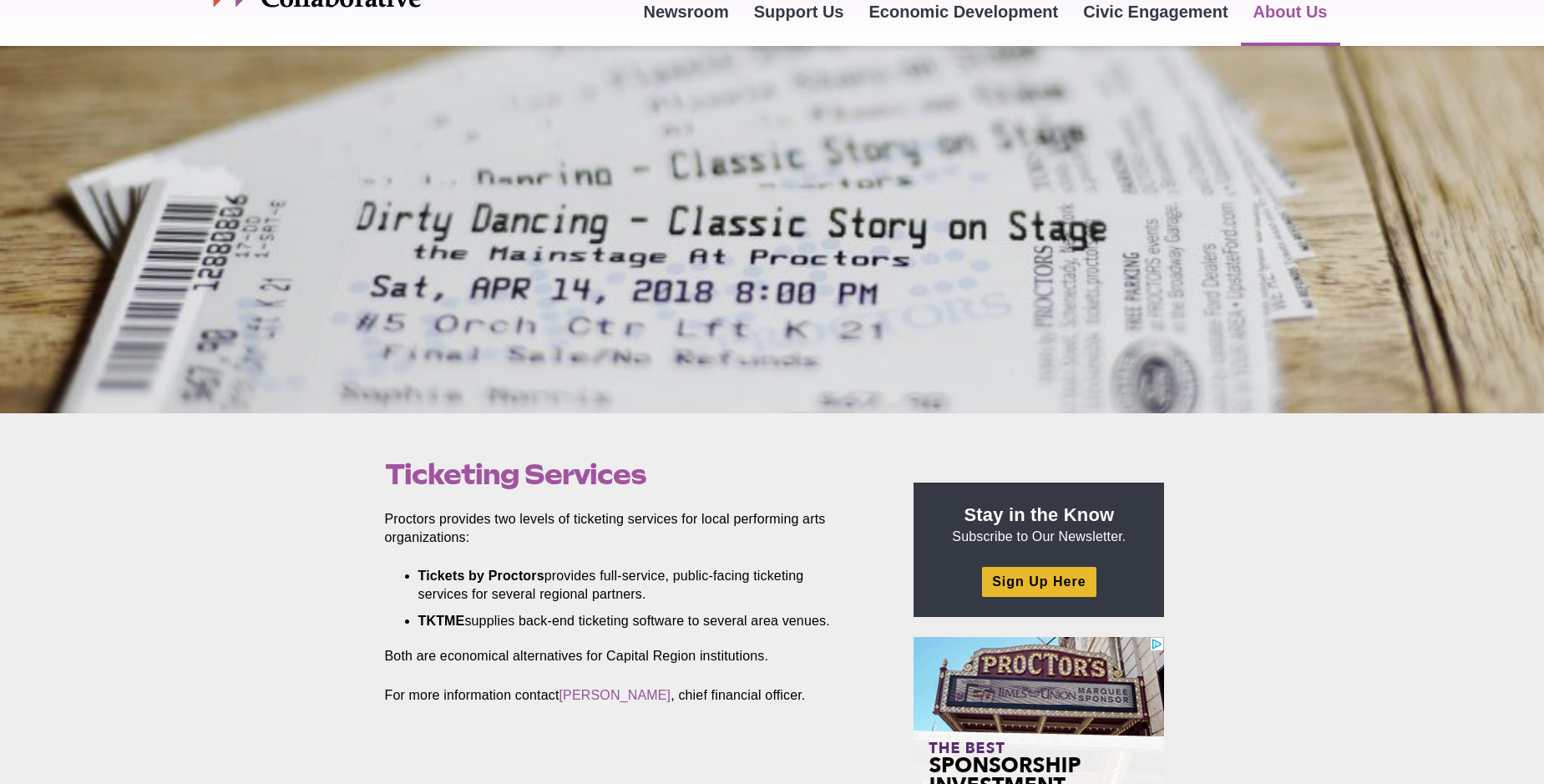
scroll to position [103, 0]
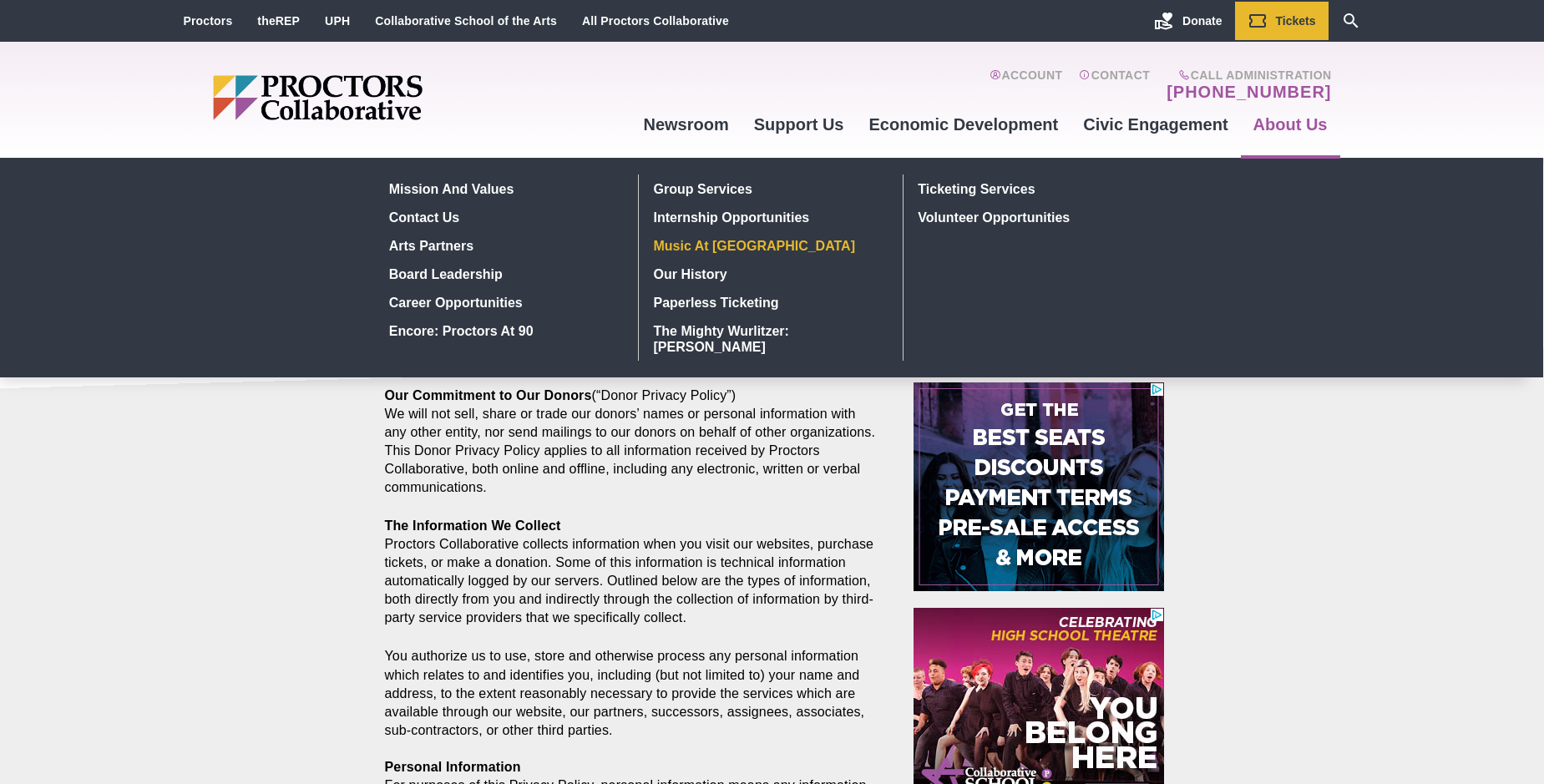
click at [679, 244] on link "Music at [GEOGRAPHIC_DATA]" at bounding box center [768, 245] width 243 height 28
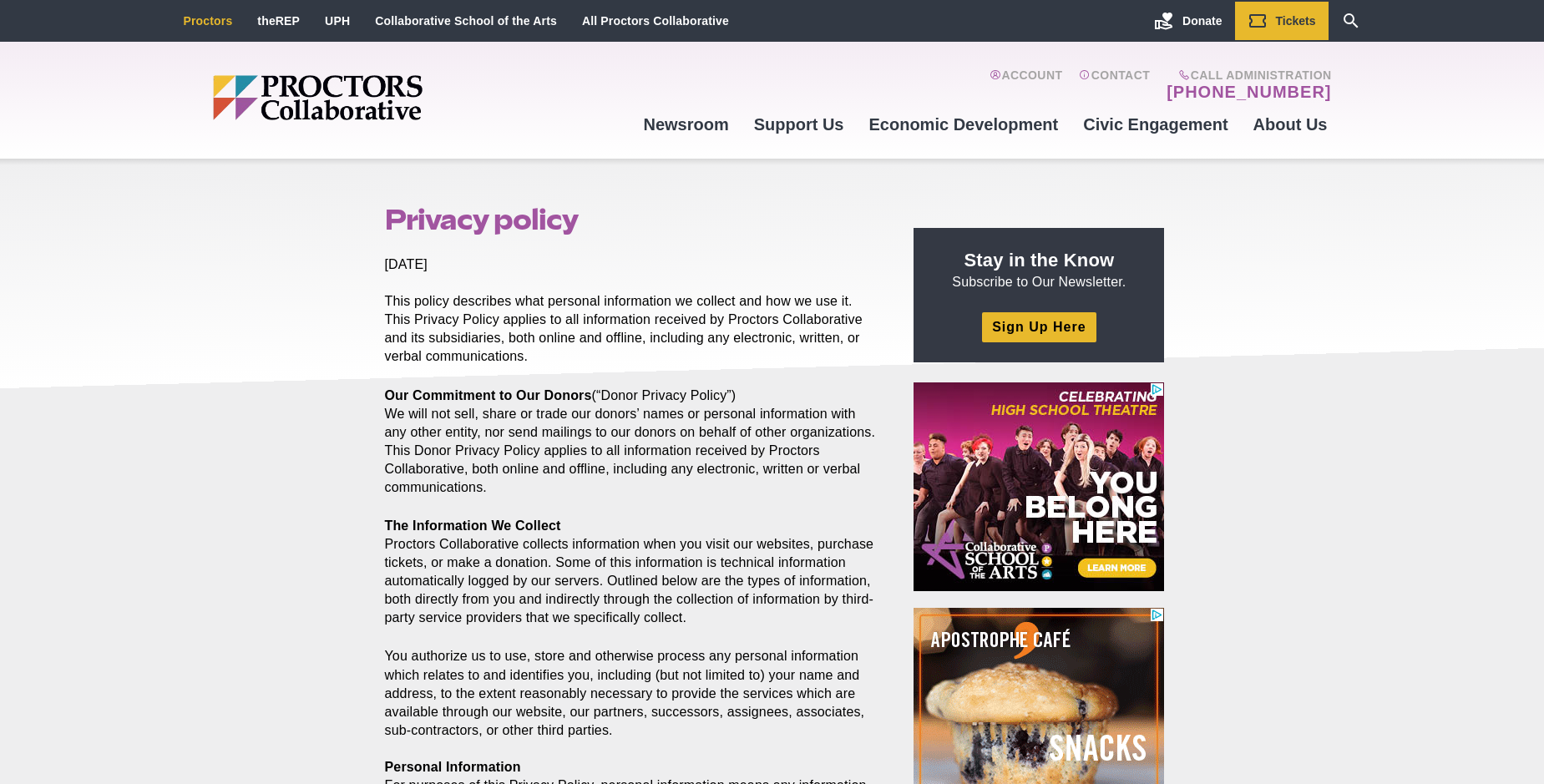
click at [188, 16] on link "Proctors" at bounding box center [209, 20] width 49 height 13
